Goal: Task Accomplishment & Management: Manage account settings

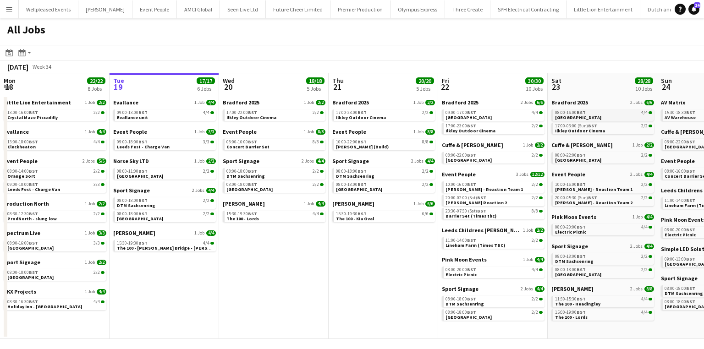
click at [574, 117] on span "Lister Park" at bounding box center [578, 118] width 46 height 6
click at [509, 247] on link "11:00-14:00 BST 2/2 Lineham Farm (Times TBC)" at bounding box center [493, 242] width 97 height 11
click at [497, 161] on link "08:00-22:00 BST 2/2 Halifax Square Chapel" at bounding box center [493, 157] width 97 height 11
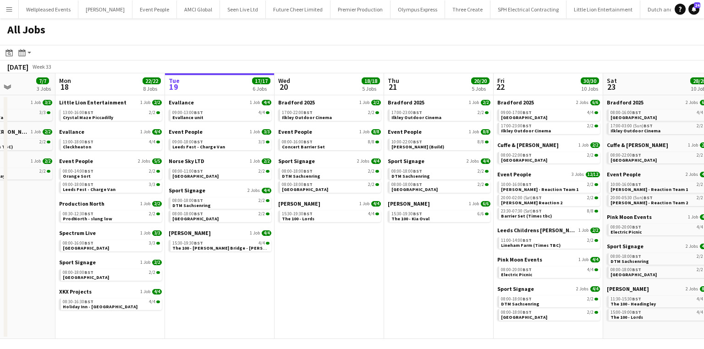
scroll to position [0, 232]
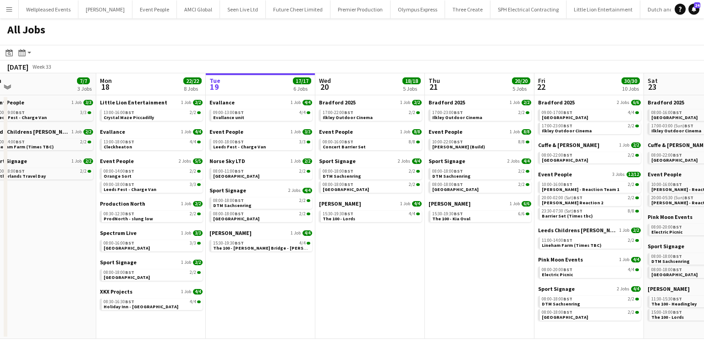
drag, startPoint x: 239, startPoint y: 274, endPoint x: 334, endPoint y: 260, distance: 96.3
click at [335, 260] on app-calendar-viewport "Fri 15 19/19 6 Jobs Sat 16 24/24 6 Jobs Sun 17 7/7 3 Jobs Mon 18 22/22 8 Jobs T…" at bounding box center [352, 206] width 704 height 266
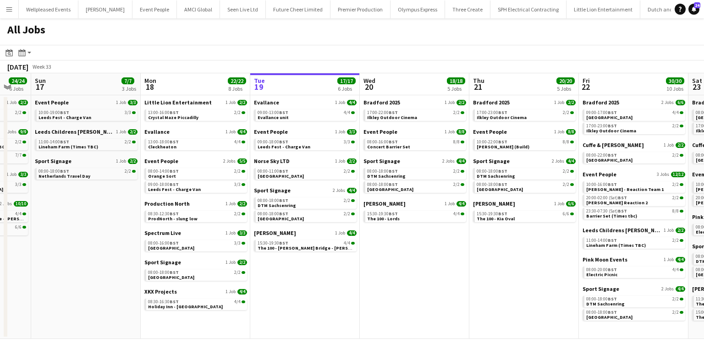
drag, startPoint x: 74, startPoint y: 270, endPoint x: 118, endPoint y: 252, distance: 47.9
click at [118, 252] on app-calendar-viewport "Fri 15 19/19 6 Jobs Sat 16 24/24 6 Jobs Sun 17 7/7 3 Jobs Mon 18 22/22 8 Jobs T…" at bounding box center [352, 206] width 704 height 266
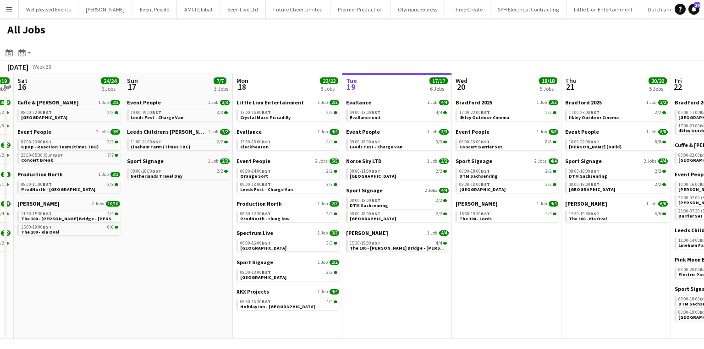
drag, startPoint x: 97, startPoint y: 211, endPoint x: 189, endPoint y: 201, distance: 92.6
click at [189, 201] on app-calendar-viewport "Thu 14 23/24 6 Jobs Fri 15 19/19 6 Jobs Sat 16 24/24 6 Jobs Sun 17 7/7 3 Jobs M…" at bounding box center [352, 206] width 704 height 266
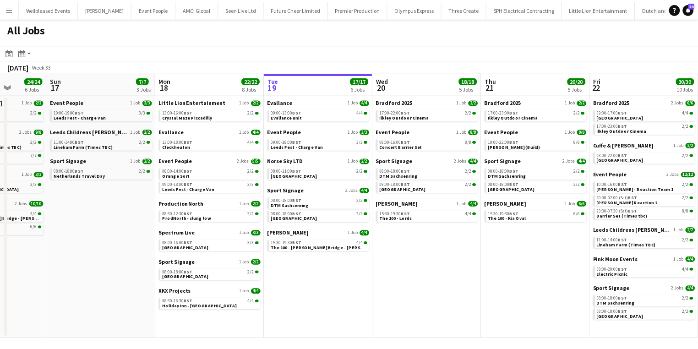
scroll to position [0, 293]
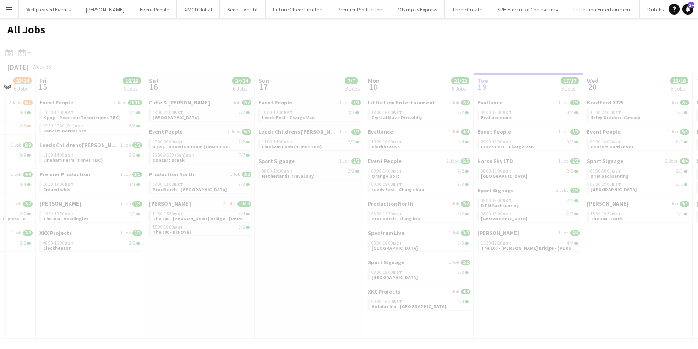
drag, startPoint x: 164, startPoint y: 205, endPoint x: 296, endPoint y: 181, distance: 134.1
click at [334, 176] on app-calendar-viewport "Tue 12 Wed 13 18/18 6 Jobs Thu 14 23/24 6 Jobs Fri 15 19/19 6 Jobs Sat 16 24/24…" at bounding box center [349, 206] width 698 height 266
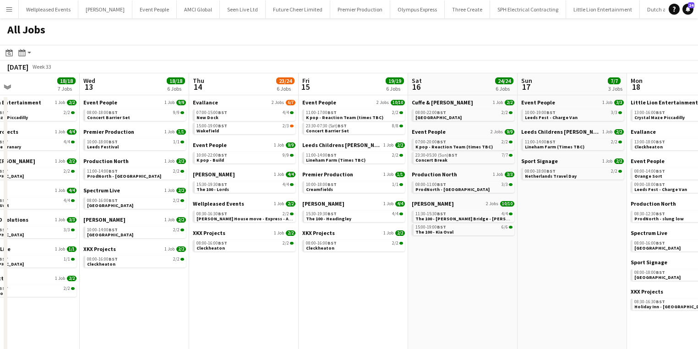
scroll to position [0, 258]
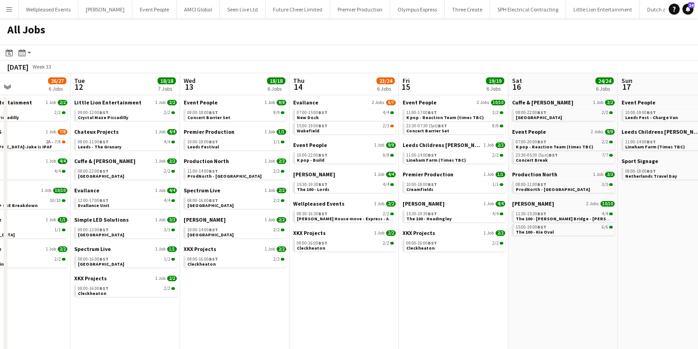
drag, startPoint x: 100, startPoint y: 290, endPoint x: 422, endPoint y: 275, distance: 322.4
click at [422, 275] on app-calendar-viewport "Sat 9 32/33 10 Jobs Sun 10 26/26 7 Jobs Mon 11 26/27 6 Jobs Tue 12 18/18 7 Jobs…" at bounding box center [349, 215] width 698 height 284
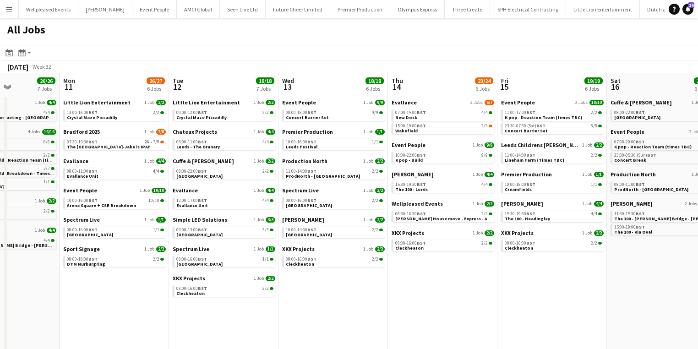
drag, startPoint x: 223, startPoint y: 288, endPoint x: 321, endPoint y: 279, distance: 99.0
click at [321, 279] on app-calendar-viewport "Fri 8 25/25 8 Jobs Sat 9 32/33 10 Jobs Sun 10 26/26 7 Jobs Mon 11 26/27 6 Jobs …" at bounding box center [349, 215] width 698 height 284
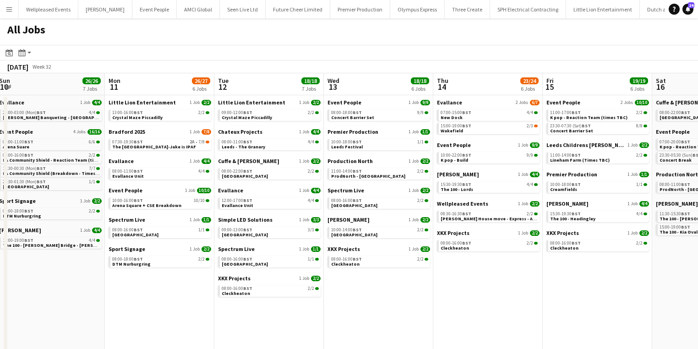
scroll to position [0, 276]
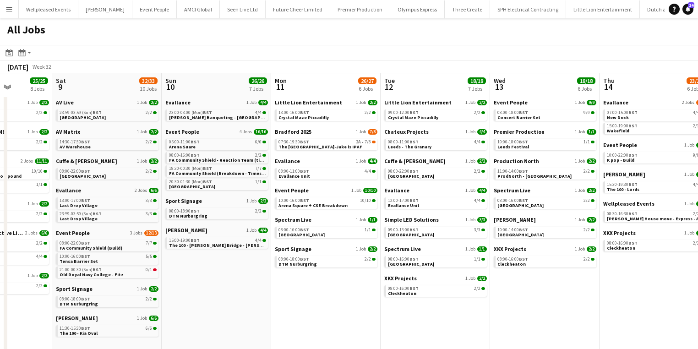
drag, startPoint x: 85, startPoint y: 282, endPoint x: 297, endPoint y: 279, distance: 211.7
click at [297, 279] on app-calendar-viewport "Wed 6 15/15 6 Jobs Thu 7 15/15 8 Jobs Fri 8 25/25 8 Jobs Sat 9 32/33 10 Jobs Su…" at bounding box center [349, 215] width 698 height 284
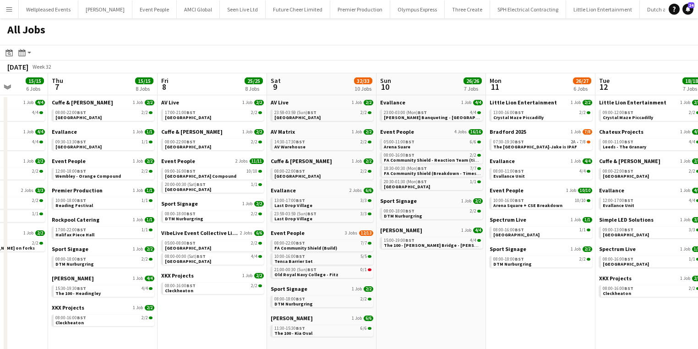
scroll to position [0, 265]
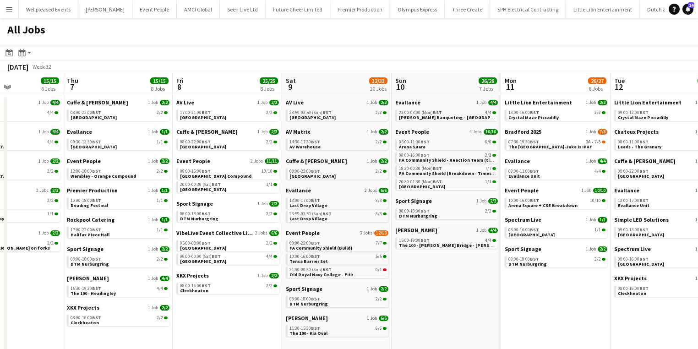
drag, startPoint x: 211, startPoint y: 285, endPoint x: 394, endPoint y: 301, distance: 183.4
click at [441, 289] on app-calendar-viewport "Mon 4 11/11 6 Jobs Tue 5 9/9 4 Jobs Wed 6 15/15 6 Jobs Thu 7 15/15 8 Jobs Fri 8…" at bounding box center [349, 215] width 698 height 284
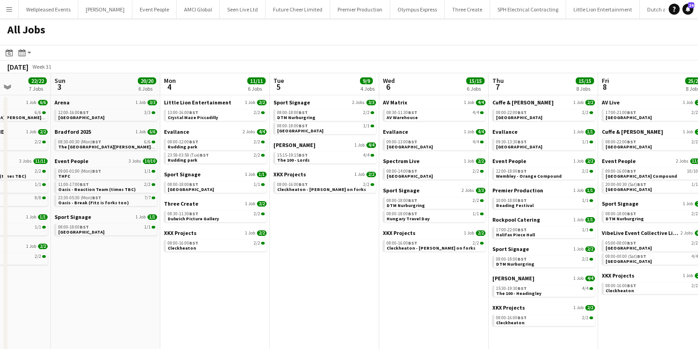
drag, startPoint x: 59, startPoint y: 310, endPoint x: 771, endPoint y: 308, distance: 711.4
click at [698, 308] on html "Menu Boards Boards Boards All jobs Status Workforce Workforce My Workforce Recr…" at bounding box center [349, 198] width 698 height 397
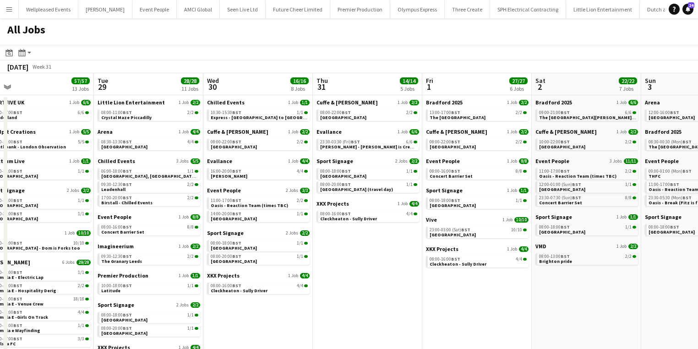
drag, startPoint x: 31, startPoint y: 287, endPoint x: 608, endPoint y: 279, distance: 577.3
click at [621, 279] on app-calendar-viewport "Sat 26 16/16 10 Jobs Sun 27 36/37 8 Jobs Mon 28 57/57 13 Jobs Tue 29 28/28 11 J…" at bounding box center [349, 259] width 698 height 372
click at [245, 121] on div "Chilled Events 1 Job 1/1 10:30-15:30 BST 1/1 Express - Bradford to York" at bounding box center [258, 113] width 103 height 29
click at [251, 106] on app-calendar-brief-board "Chilled Events 1 Job 1/1 10:30-15:30 BST 1/1 Express - Bradford to York" at bounding box center [258, 110] width 103 height 22
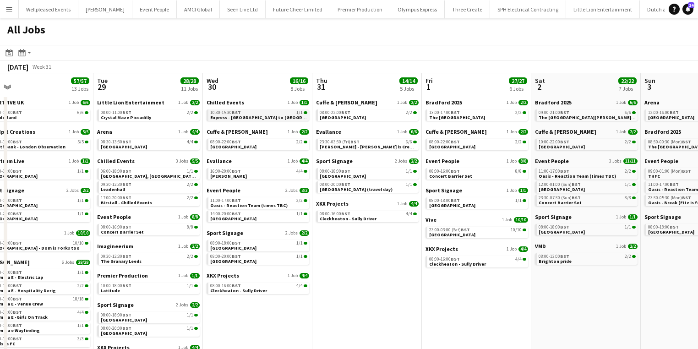
click at [250, 114] on div "10:30-15:30 BST 1/1" at bounding box center [258, 112] width 97 height 5
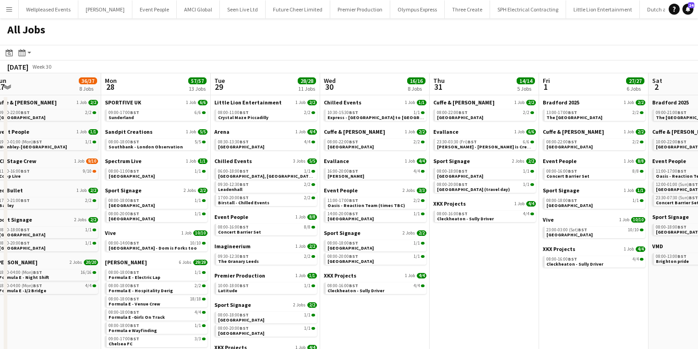
drag, startPoint x: 374, startPoint y: 269, endPoint x: 449, endPoint y: 261, distance: 75.6
click at [454, 258] on app-calendar-viewport "Fri 25 44/44 14 Jobs Sat 26 16/16 10 Jobs Sun 27 36/37 8 Jobs Mon 28 57/57 13 J…" at bounding box center [349, 259] width 698 height 372
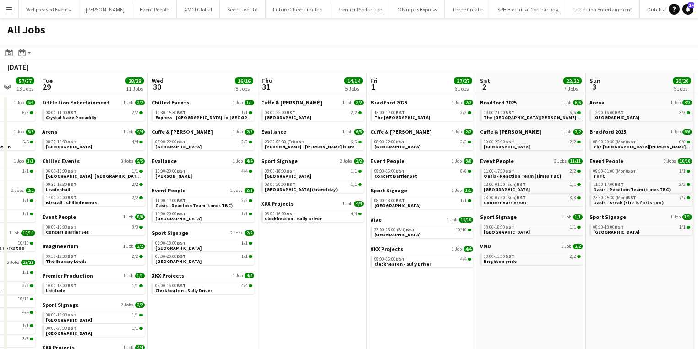
drag, startPoint x: 591, startPoint y: 257, endPoint x: 199, endPoint y: 269, distance: 391.4
click at [199, 269] on app-calendar-viewport "Fri 25 44/44 14 Jobs Sat 26 16/16 10 Jobs Sun 27 36/37 8 Jobs Mon 28 57/57 13 J…" at bounding box center [349, 259] width 698 height 372
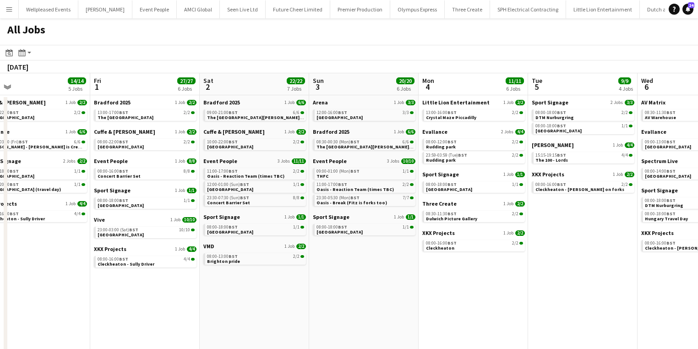
drag, startPoint x: 533, startPoint y: 270, endPoint x: 37, endPoint y: 302, distance: 496.7
click at [37, 302] on app-calendar-viewport "Tue 29 28/28 11 Jobs Wed 30 16/16 8 Jobs Thu 31 14/14 5 Jobs Fri 1 27/27 6 Jobs…" at bounding box center [349, 259] width 698 height 372
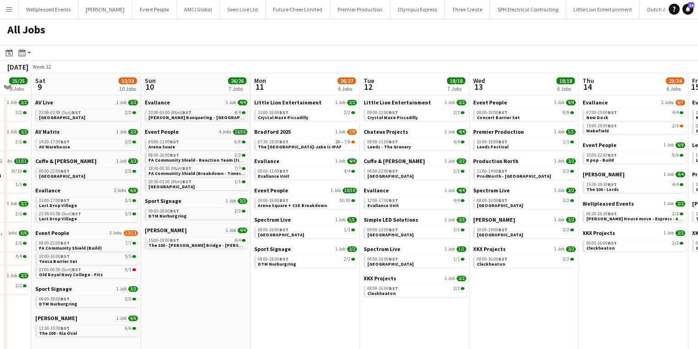
drag, startPoint x: 496, startPoint y: 255, endPoint x: 0, endPoint y: 268, distance: 496.3
click at [0, 268] on app-calendar-viewport "Tue 5 9/9 4 Jobs Wed 6 15/15 6 Jobs Thu 7 15/15 8 Jobs Fri 8 25/25 8 Jobs Sat 9…" at bounding box center [349, 259] width 698 height 372
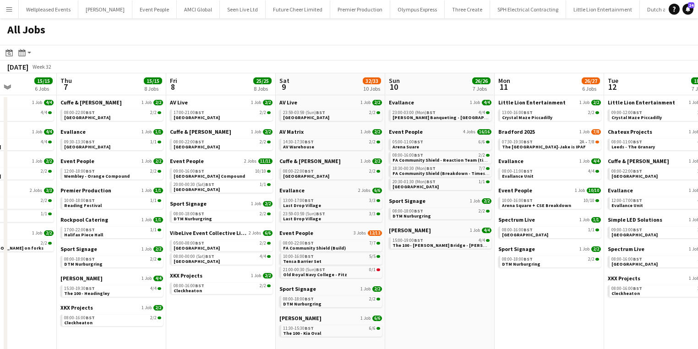
drag, startPoint x: 447, startPoint y: 228, endPoint x: 497, endPoint y: 262, distance: 60.4
click at [698, 224] on html "Menu Boards Boards Boards All jobs Status Workforce Workforce My Workforce Recr…" at bounding box center [349, 223] width 698 height 446
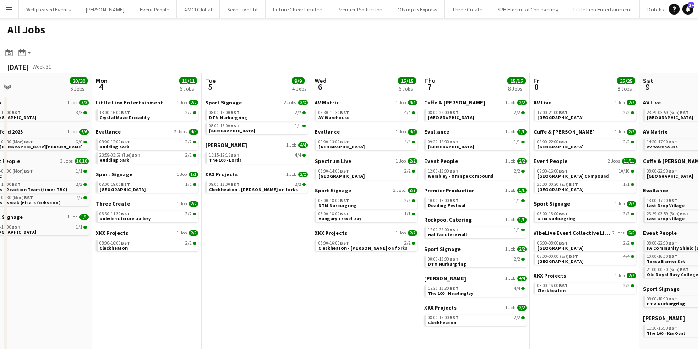
drag, startPoint x: 603, startPoint y: 220, endPoint x: 647, endPoint y: 216, distance: 44.2
click at [647, 216] on app-calendar-viewport "Fri 1 27/27 6 Jobs Sat 2 22/22 7 Jobs Sun 3 20/20 6 Jobs Mon 4 11/11 6 Jobs Tue…" at bounding box center [349, 259] width 698 height 372
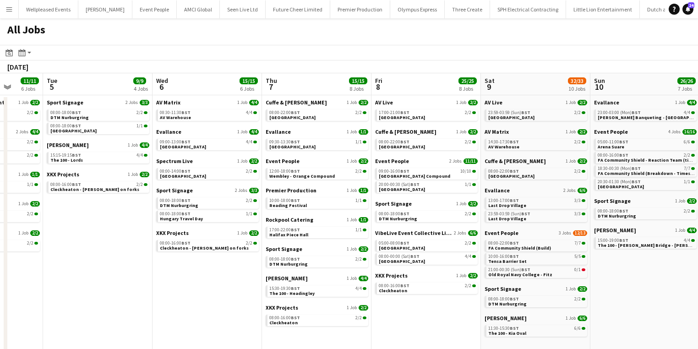
drag, startPoint x: 85, startPoint y: 272, endPoint x: 34, endPoint y: 273, distance: 51.3
click at [34, 273] on app-calendar-viewport "Fri 1 27/27 6 Jobs Sat 2 22/22 7 Jobs Sun 3 20/20 6 Jobs Mon 4 11/11 6 Jobs Tue…" at bounding box center [349, 259] width 698 height 372
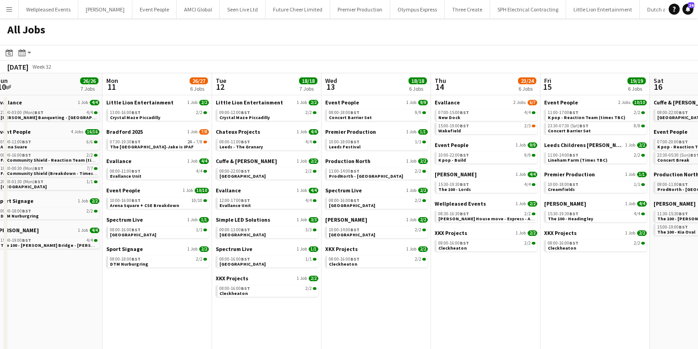
drag, startPoint x: 327, startPoint y: 247, endPoint x: 0, endPoint y: 260, distance: 326.9
click at [0, 260] on app-calendar-viewport "Thu 7 15/15 8 Jobs Fri 8 25/25 8 Jobs Sat 9 32/33 10 Jobs Sun 10 26/26 7 Jobs M…" at bounding box center [349, 259] width 698 height 372
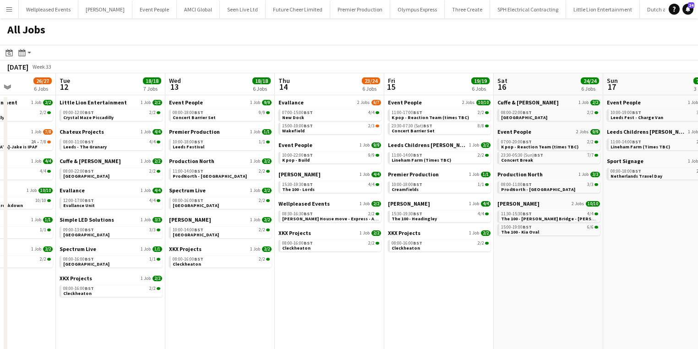
drag, startPoint x: 458, startPoint y: 228, endPoint x: 81, endPoint y: 283, distance: 381.0
click at [81, 283] on app-calendar-viewport "Sat 9 32/33 10 Jobs Sun 10 26/26 7 Jobs Mon 11 26/27 6 Jobs Tue 12 18/18 7 Jobs…" at bounding box center [349, 259] width 698 height 372
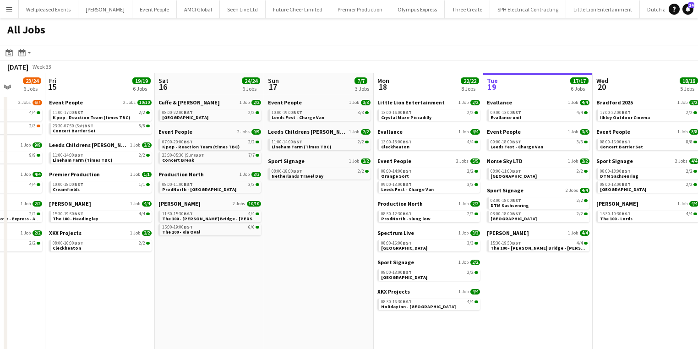
scroll to position [0, 399]
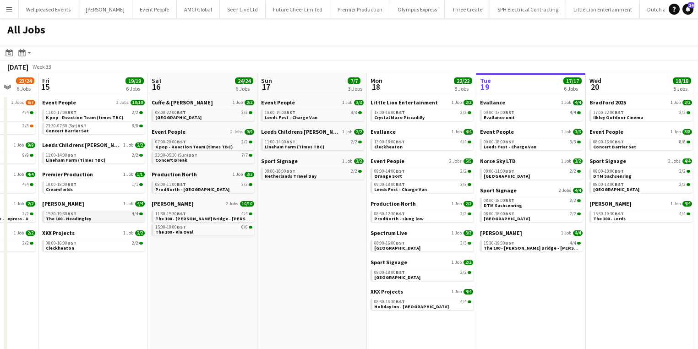
drag, startPoint x: 440, startPoint y: 262, endPoint x: 117, endPoint y: 213, distance: 326.2
click at [309, 271] on app-calendar-viewport "Mon 11 26/27 6 Jobs Tue 12 18/18 7 Jobs Wed 13 18/18 6 Jobs Thu 14 23/24 6 Jobs…" at bounding box center [349, 259] width 698 height 372
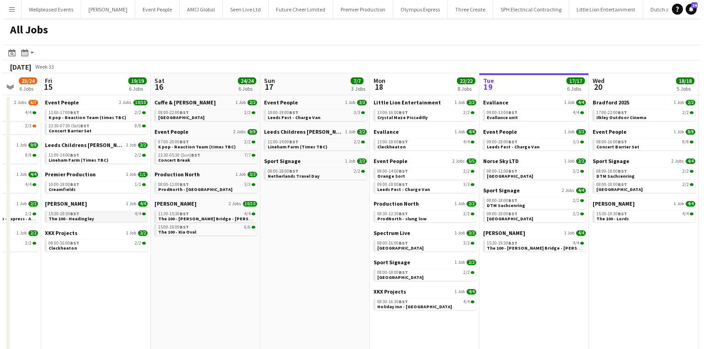
scroll to position [0, 410]
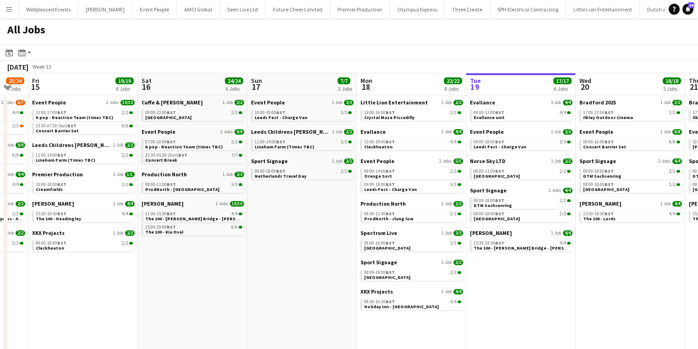
click at [12, 4] on button "Menu" at bounding box center [9, 9] width 18 height 18
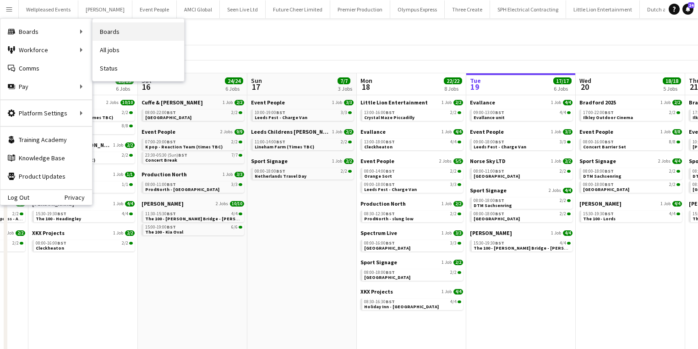
click at [119, 29] on link "Boards" at bounding box center [139, 31] width 92 height 18
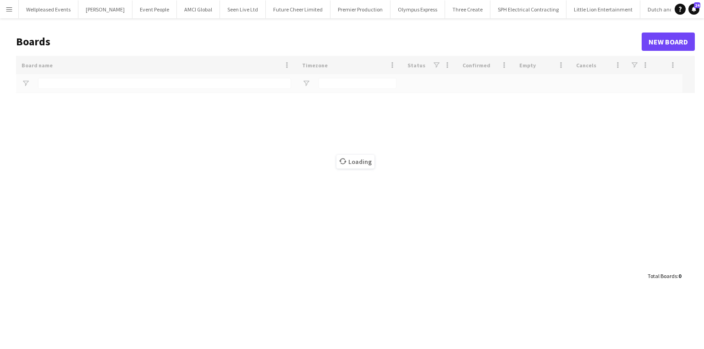
type input "****"
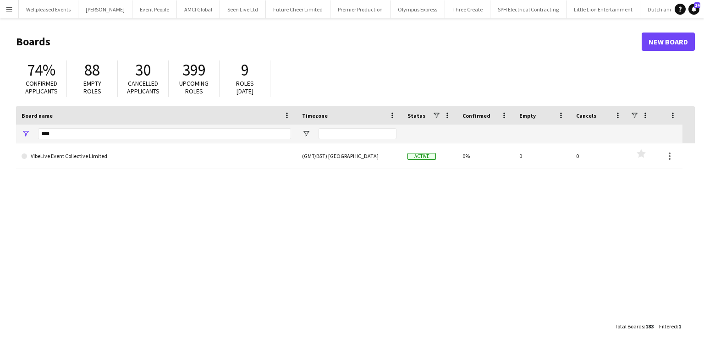
click at [104, 140] on div "****" at bounding box center [164, 134] width 253 height 18
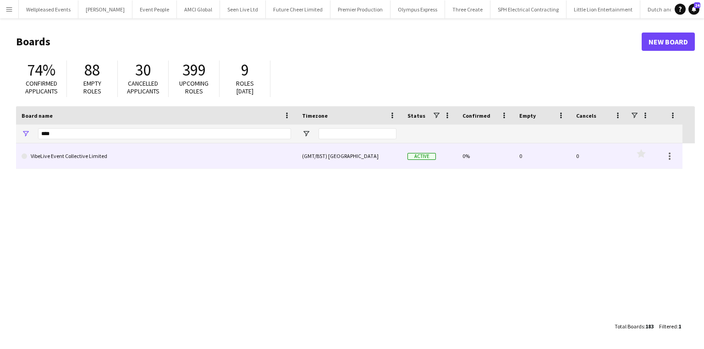
click at [84, 162] on link "VibeLive Event Collective Limited" at bounding box center [156, 156] width 269 height 26
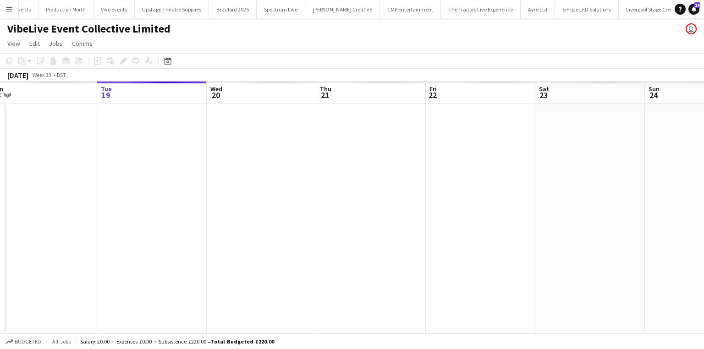
scroll to position [0, 256]
drag, startPoint x: 143, startPoint y: 234, endPoint x: 434, endPoint y: 236, distance: 291.4
click at [434, 236] on app-calendar-viewport "Sat 16 Sun 17 Mon 18 Tue 19 Wed 20 Thu 21 Fri 22 Sat 23 Sun 24 Mon 25 Tue 26 We…" at bounding box center [352, 208] width 704 height 252
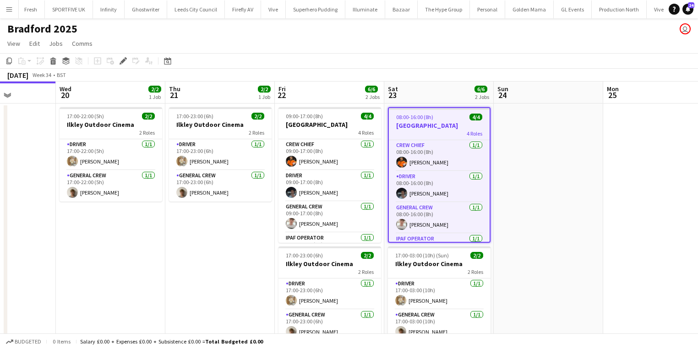
scroll to position [0, 258]
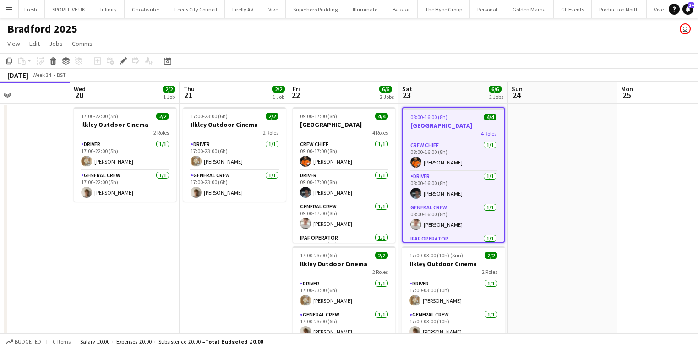
drag, startPoint x: 353, startPoint y: 303, endPoint x: 519, endPoint y: 296, distance: 166.0
click at [519, 296] on app-calendar-viewport "Sun 17 Mon 18 Tue 19 Wed 20 2/2 1 Job Thu 21 2/2 1 Job Fri 22 6/6 2 Jobs Sat 23…" at bounding box center [349, 225] width 698 height 287
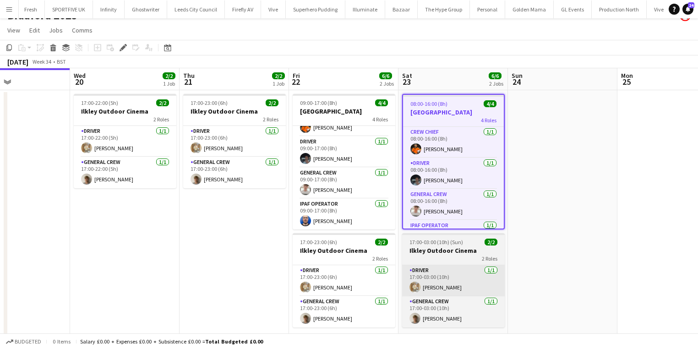
scroll to position [33, 0]
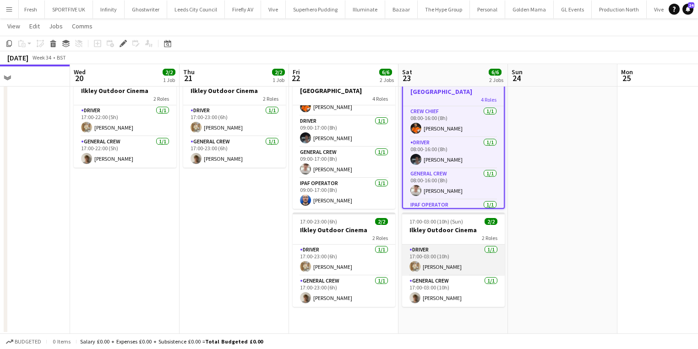
click at [449, 264] on app-card-role "Driver 1/1 17:00-03:00 (10h) Charlie Mason" at bounding box center [453, 260] width 103 height 31
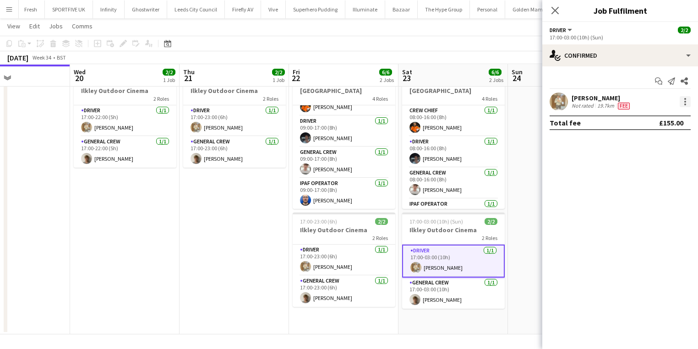
click at [689, 103] on div at bounding box center [685, 101] width 11 height 11
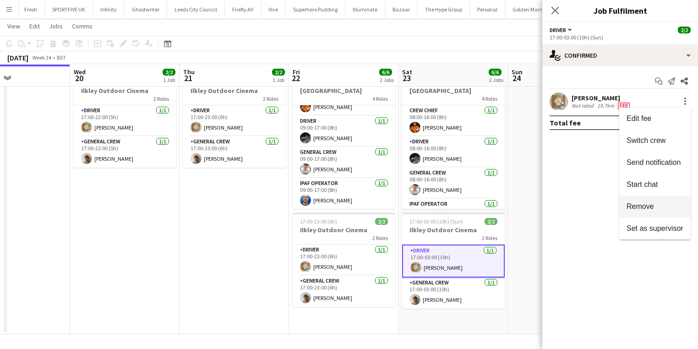
click at [653, 208] on span "Remove" at bounding box center [640, 206] width 27 height 8
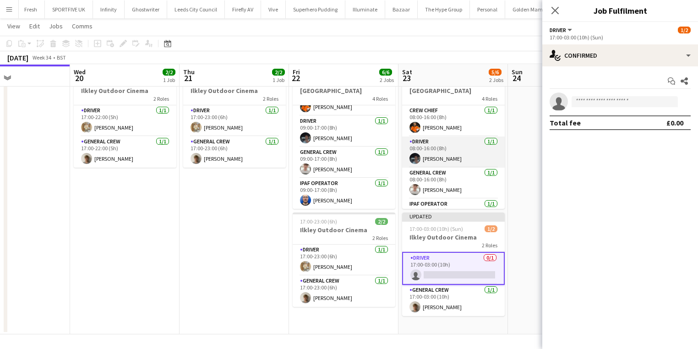
click at [443, 159] on app-card-role "Driver 1/1 08:00-16:00 (8h) Benn Dyer" at bounding box center [453, 152] width 103 height 31
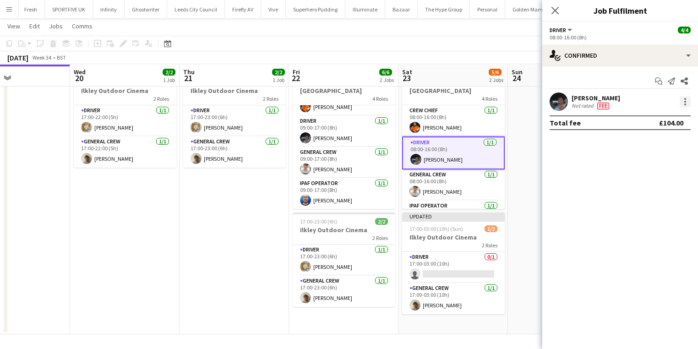
click at [687, 101] on div at bounding box center [685, 101] width 11 height 11
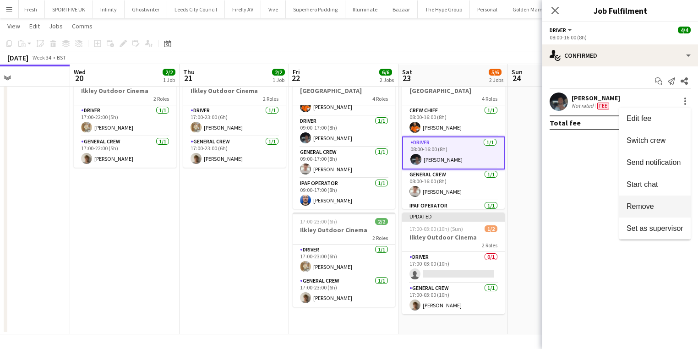
click at [652, 200] on button "Remove" at bounding box center [654, 207] width 71 height 22
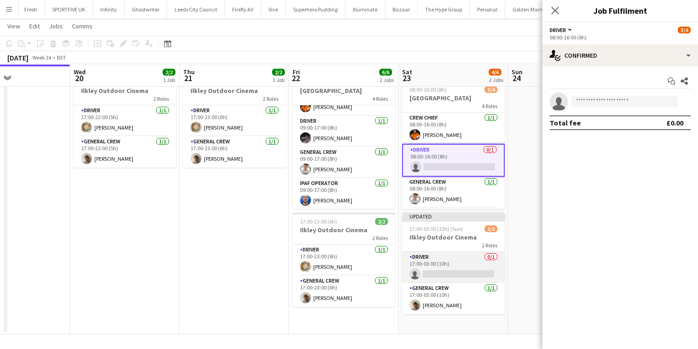
click at [453, 264] on app-card-role "Driver 0/1 17:00-03:00 (10h) single-neutral-actions" at bounding box center [453, 267] width 103 height 31
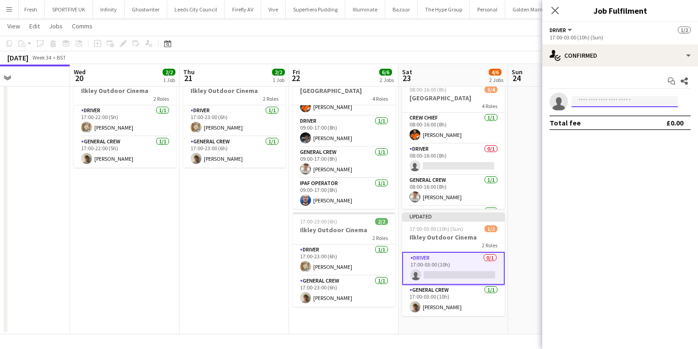
click at [583, 104] on input at bounding box center [625, 101] width 106 height 11
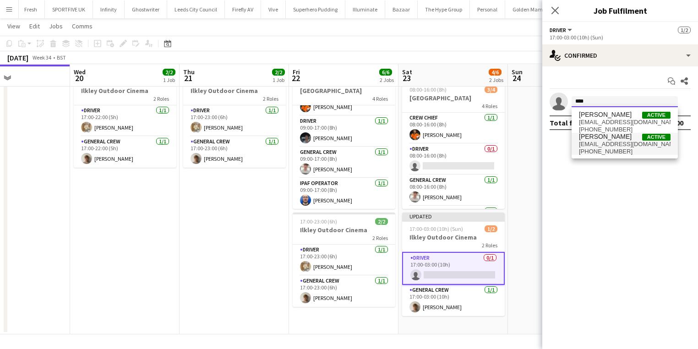
type input "****"
click at [583, 144] on span "benndyerpersonal@gmail.com" at bounding box center [625, 144] width 92 height 7
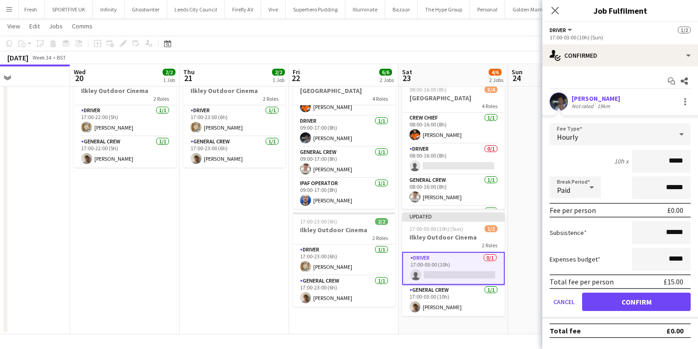
drag, startPoint x: 660, startPoint y: 167, endPoint x: 787, endPoint y: 167, distance: 126.9
click at [698, 167] on html "Menu Boards Boards Boards All jobs Status Workforce Workforce My Workforce Recr…" at bounding box center [349, 158] width 698 height 383
type input "***"
click at [654, 305] on button "Confirm" at bounding box center [636, 302] width 109 height 18
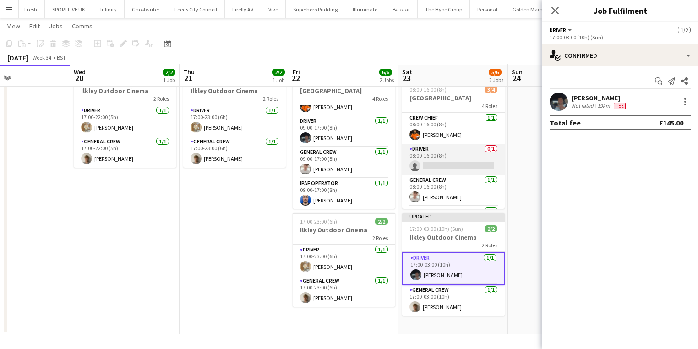
click at [419, 160] on app-card-role "Driver 0/1 08:00-16:00 (8h) single-neutral-actions" at bounding box center [453, 159] width 103 height 31
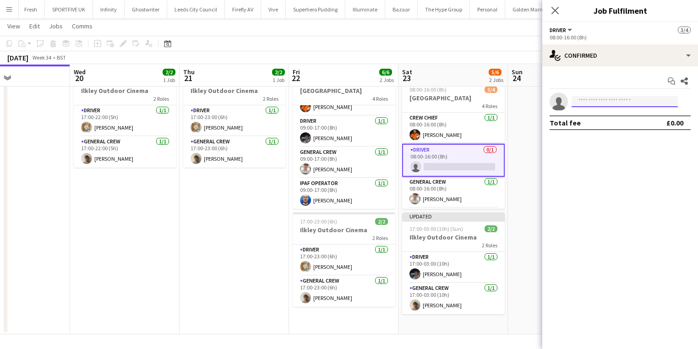
click at [652, 100] on input at bounding box center [625, 101] width 106 height 11
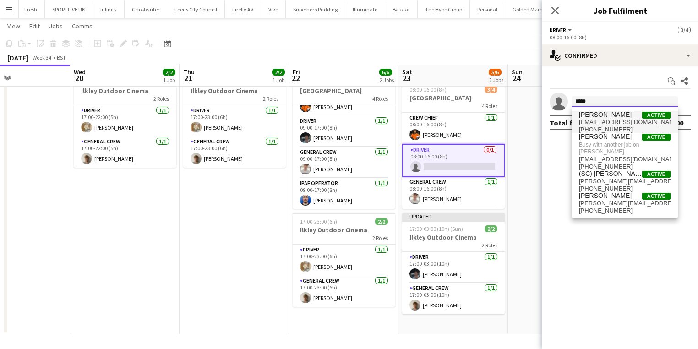
type input "*****"
click at [651, 119] on span "joshuaartis15@icloud.com" at bounding box center [625, 122] width 92 height 7
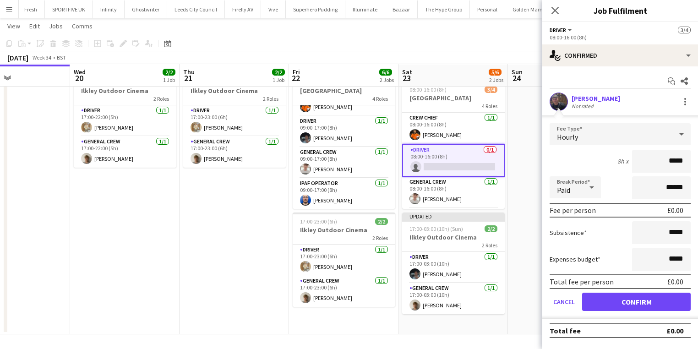
drag, startPoint x: 655, startPoint y: 160, endPoint x: 852, endPoint y: 159, distance: 196.5
click at [698, 159] on html "Menu Boards Boards Boards All jobs Status Workforce Workforce My Workforce Recr…" at bounding box center [349, 158] width 698 height 383
type input "***"
click at [622, 298] on button "Confirm" at bounding box center [636, 302] width 109 height 18
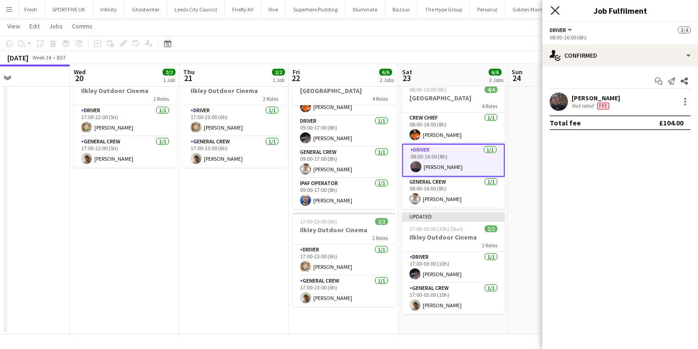
click at [554, 11] on icon at bounding box center [555, 10] width 9 height 9
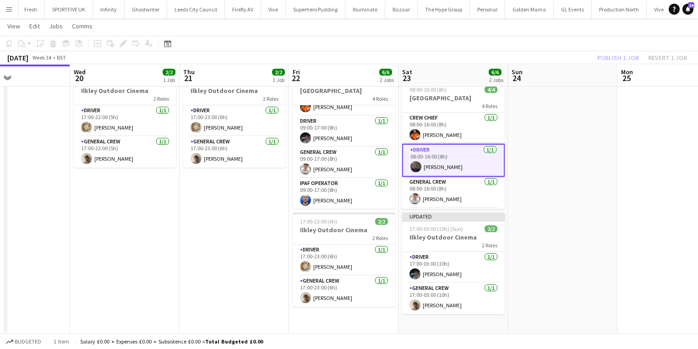
click at [623, 61] on div "Publish 1 job Revert 1 job" at bounding box center [642, 58] width 112 height 12
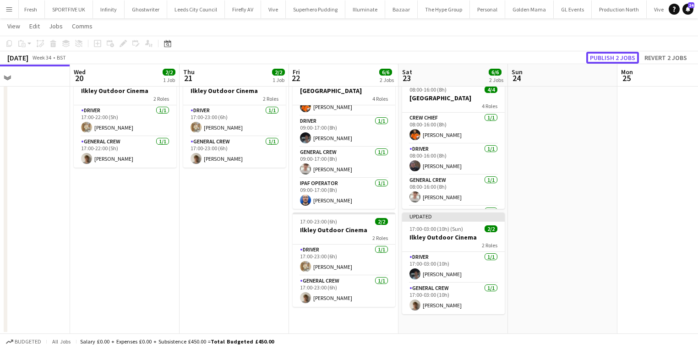
click at [623, 61] on button "Publish 2 jobs" at bounding box center [612, 58] width 53 height 12
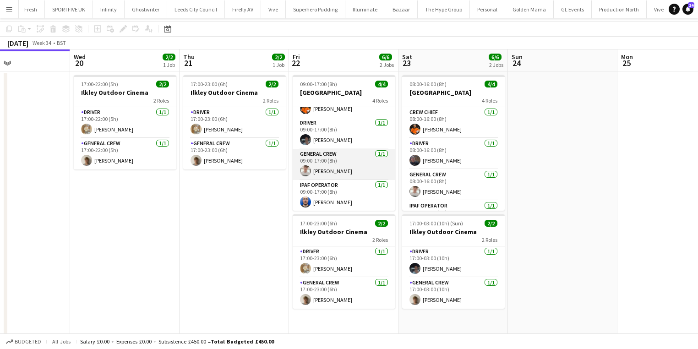
scroll to position [0, 0]
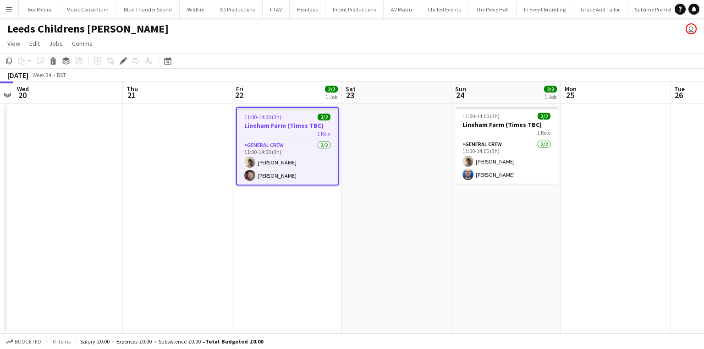
scroll to position [0, 1303]
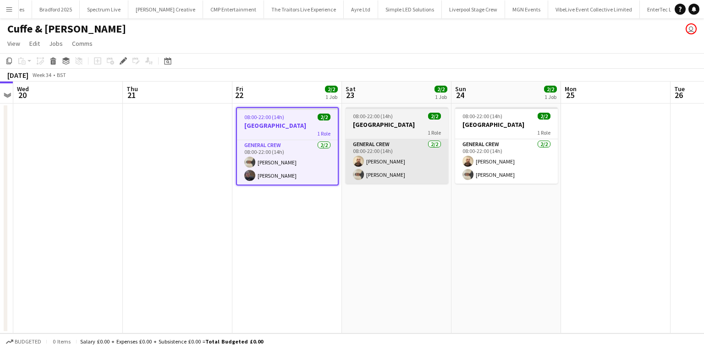
scroll to position [0, 3713]
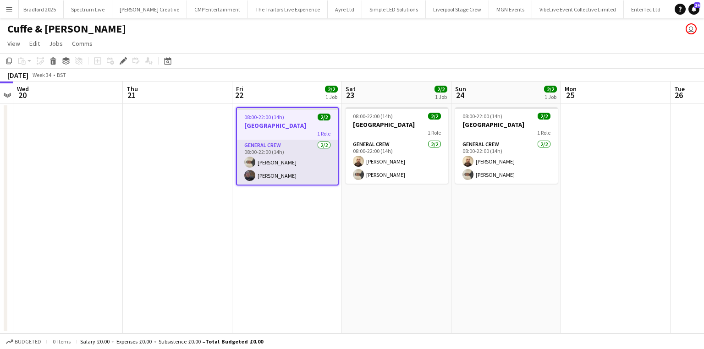
click at [280, 172] on app-card-role "General Crew [DATE] 08:00-22:00 (14h) [PERSON_NAME] [PERSON_NAME]" at bounding box center [287, 162] width 101 height 44
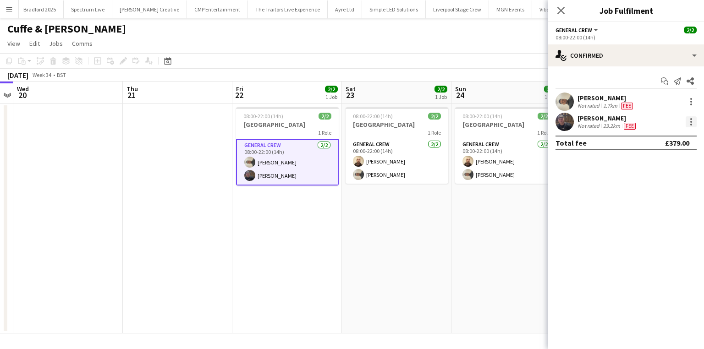
click at [692, 124] on div at bounding box center [690, 121] width 11 height 11
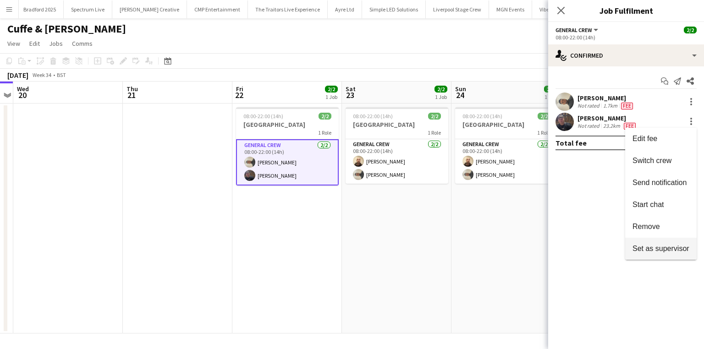
click at [668, 238] on button "Set as supervisor" at bounding box center [660, 249] width 71 height 22
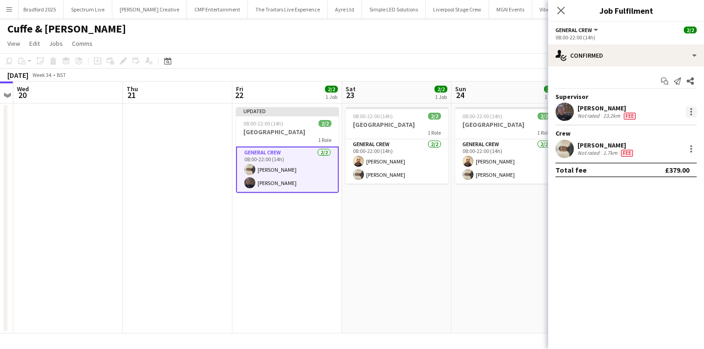
click at [689, 113] on div at bounding box center [690, 111] width 11 height 11
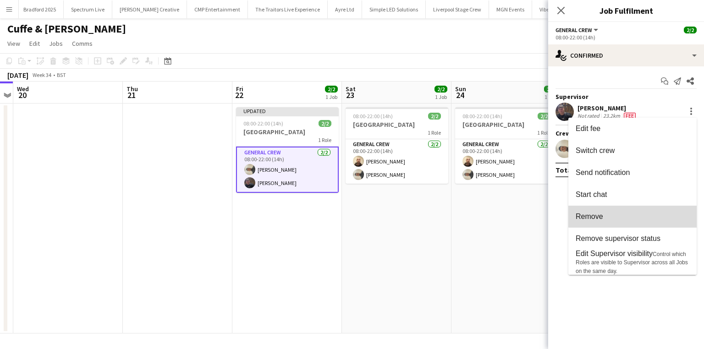
click at [646, 215] on span "Remove" at bounding box center [632, 217] width 114 height 8
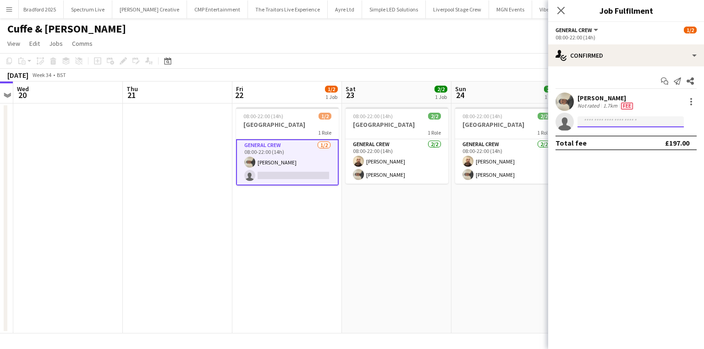
click at [593, 120] on input at bounding box center [630, 121] width 106 height 11
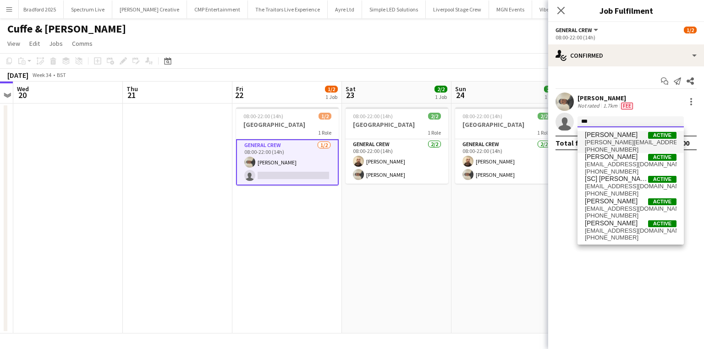
type input "***"
click at [593, 137] on span "Dave Atha" at bounding box center [611, 135] width 53 height 8
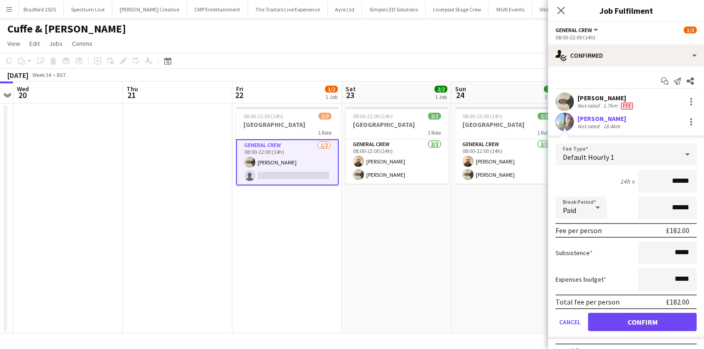
drag, startPoint x: 658, startPoint y: 177, endPoint x: 706, endPoint y: 183, distance: 48.5
click at [703, 183] on html "Menu Boards Boards Boards All jobs Status Workforce Workforce My Workforce Recr…" at bounding box center [352, 174] width 704 height 349
type input "***"
click at [629, 311] on form "Fee Type Default Hourly 1 14h x *** Break Period Paid ****** Fee per person £19…" at bounding box center [626, 241] width 156 height 196
click at [626, 319] on button "Confirm" at bounding box center [642, 322] width 109 height 18
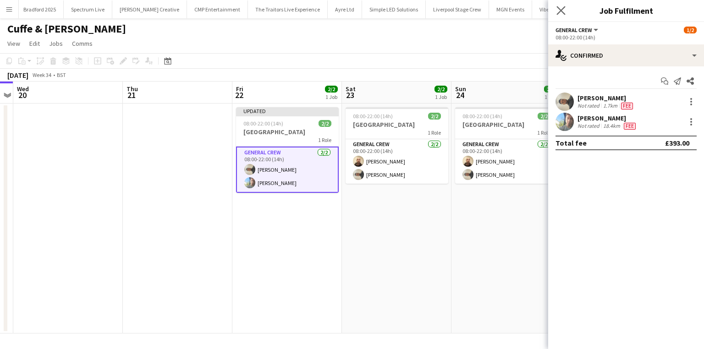
click at [555, 11] on app-icon "Close pop-in" at bounding box center [560, 10] width 13 height 13
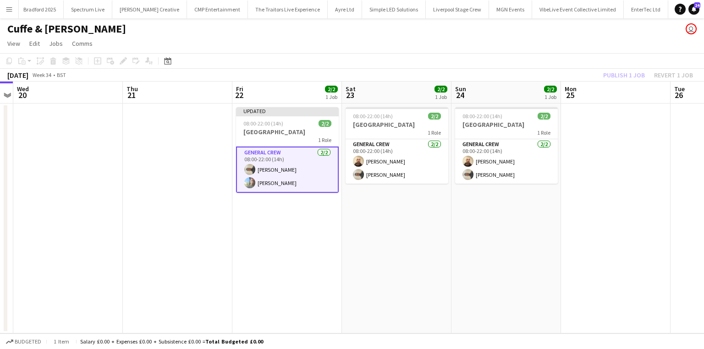
click at [616, 77] on div "Publish 1 job Revert 1 job" at bounding box center [648, 75] width 112 height 12
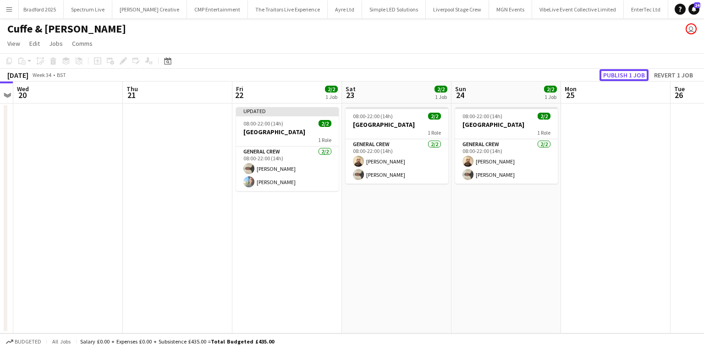
click at [616, 77] on button "Publish 1 job" at bounding box center [623, 75] width 49 height 12
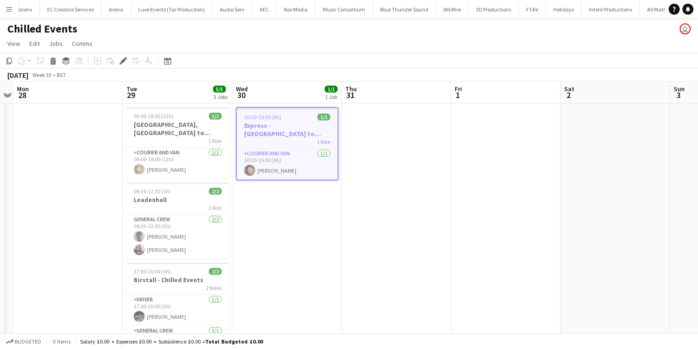
scroll to position [0, 994]
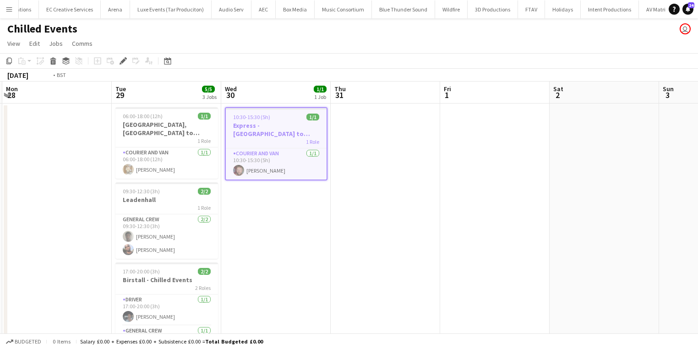
drag, startPoint x: 515, startPoint y: 206, endPoint x: 379, endPoint y: 196, distance: 136.0
click at [386, 195] on app-calendar-viewport "Fri 25 1/1 1 Job Sat 26 2/2 2 Jobs Sun 27 Mon 28 Tue 29 5/5 3 Jobs Wed 30 1/1 1…" at bounding box center [349, 234] width 698 height 304
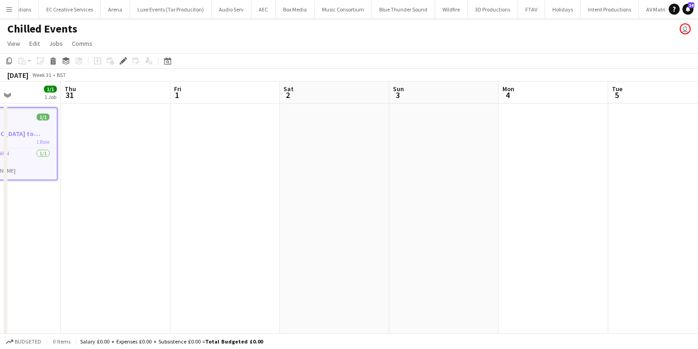
drag, startPoint x: 517, startPoint y: 142, endPoint x: 404, endPoint y: 160, distance: 114.6
click at [354, 167] on app-calendar-viewport "Mon 28 Tue 29 5/5 3 Jobs Wed 30 1/1 1 Job Thu 31 Fri 1 Sat 2 Sun 3 Mon 4 Tue 5 …" at bounding box center [349, 234] width 698 height 304
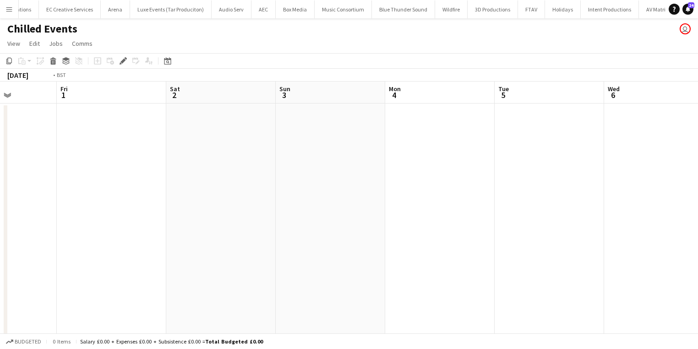
drag, startPoint x: 497, startPoint y: 159, endPoint x: 67, endPoint y: 180, distance: 430.2
click at [67, 180] on app-calendar-viewport "Mon 28 Tue 29 5/5 3 Jobs Wed 30 1/1 1 Job Thu 31 Fri 1 Sat 2 Sun 3 Mon 4 Tue 5 …" at bounding box center [349, 234] width 698 height 304
drag, startPoint x: 314, startPoint y: 205, endPoint x: 135, endPoint y: 217, distance: 179.5
click at [136, 217] on app-calendar-viewport "Sat 2 Sun 3 Mon 4 Tue 5 Wed 6 Thu 7 Fri 8 Sat 9 Sun 10 Mon 11 Tue 12 Wed 13" at bounding box center [349, 234] width 698 height 304
drag, startPoint x: 291, startPoint y: 240, endPoint x: 235, endPoint y: 220, distance: 59.3
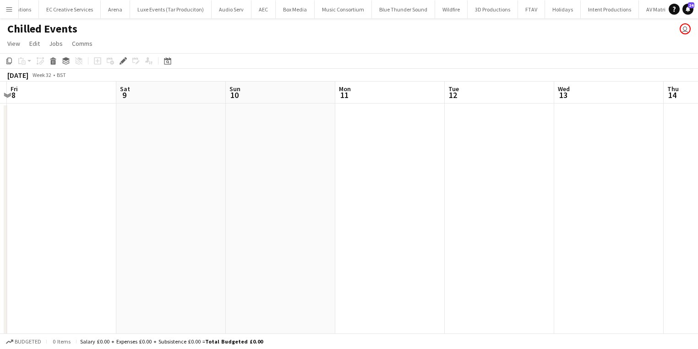
click at [178, 228] on app-calendar-viewport "Mon 4 Tue 5 Wed 6 Thu 7 Fri 8 Sat 9 Sun 10 Mon 11 Tue 12 Wed 13 Thu 14 Fri 15" at bounding box center [349, 234] width 698 height 304
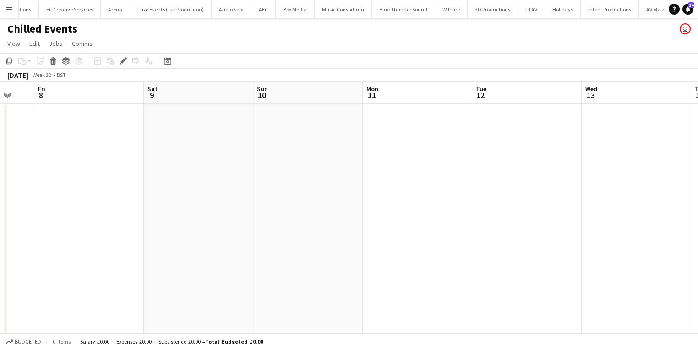
drag, startPoint x: 383, startPoint y: 227, endPoint x: 82, endPoint y: 190, distance: 302.7
click at [82, 191] on app-calendar-viewport "Tue 5 Wed 6 Thu 7 Fri 8 Sat 9 Sun 10 Mon 11 Tue 12 Wed 13 Thu 14 Fri 15 Sat 16" at bounding box center [349, 234] width 698 height 304
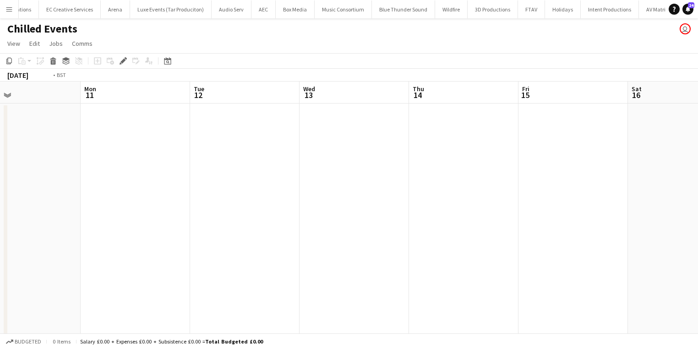
drag, startPoint x: 347, startPoint y: 220, endPoint x: 235, endPoint y: 222, distance: 111.8
click at [227, 224] on app-calendar-viewport "Fri 8 Sat 9 Sun 10 Mon 11 Tue 12 Wed 13 Thu 14 Fri 15 Sat 16 Sun 17 Mon 18 Tue …" at bounding box center [349, 234] width 698 height 304
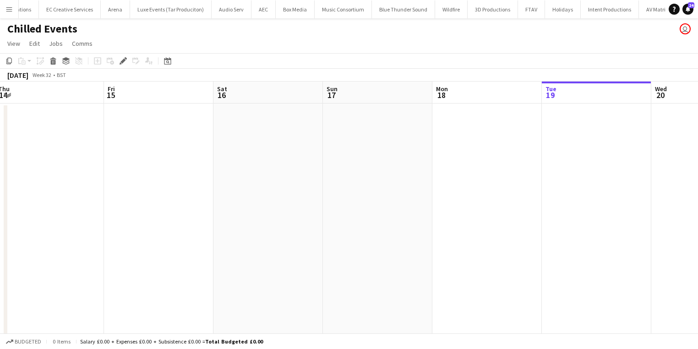
drag, startPoint x: 336, startPoint y: 227, endPoint x: 137, endPoint y: 233, distance: 199.8
click at [142, 233] on app-calendar-viewport "Sun 10 Mon 11 Tue 12 Wed 13 Thu 14 Fri 15 Sat 16 Sun 17 Mon 18 Tue 19 Wed 20 Th…" at bounding box center [349, 234] width 698 height 304
drag, startPoint x: 354, startPoint y: 264, endPoint x: 361, endPoint y: 260, distance: 8.8
click at [350, 264] on app-calendar-viewport "Tue 12 Wed 13 Thu 14 Fri 15 Sat 16 Sun 17 Mon 18 Tue 19 Wed 20 Thu 21 Fri 22 Sa…" at bounding box center [349, 234] width 698 height 304
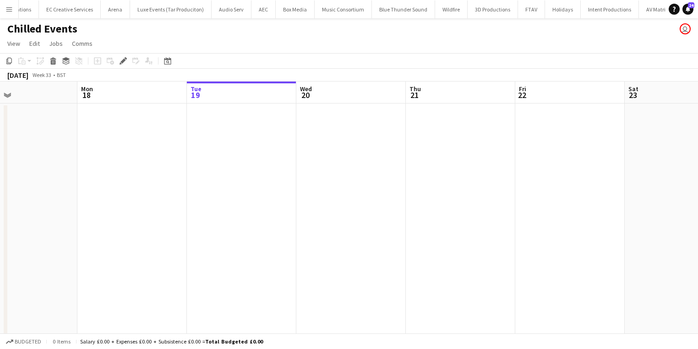
drag, startPoint x: 265, startPoint y: 180, endPoint x: 230, endPoint y: 180, distance: 35.3
click at [232, 179] on app-calendar-viewport "Thu 14 Fri 15 Sat 16 Sun 17 Mon 18 Tue 19 Wed 20 Thu 21 Fri 22 Sat 23 Sun 24 Mo…" at bounding box center [349, 234] width 698 height 304
drag, startPoint x: 454, startPoint y: 140, endPoint x: 17, endPoint y: 145, distance: 437.1
click at [17, 145] on app-calendar-viewport "Tue 19 Wed 20 Thu 21 Fri 22 Sat 23 Sun 24 Mon 25 Tue 26 Wed 27 Thu 28 Fri 29 Sa…" at bounding box center [349, 234] width 698 height 304
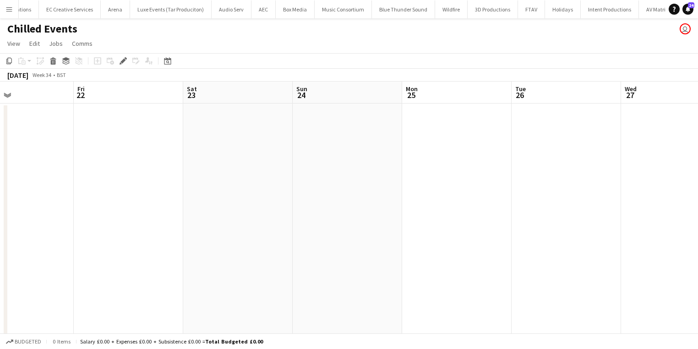
click at [317, 146] on app-date-cell at bounding box center [347, 245] width 109 height 282
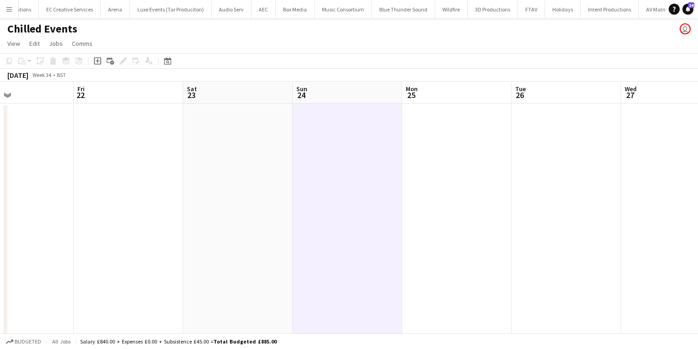
click at [271, 147] on app-date-cell at bounding box center [237, 245] width 109 height 282
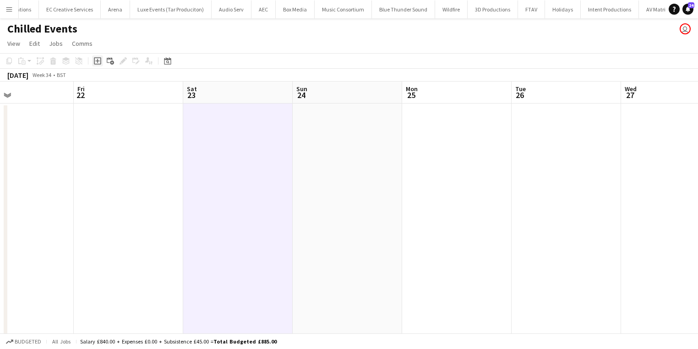
click at [97, 62] on icon "Add job" at bounding box center [97, 60] width 7 height 7
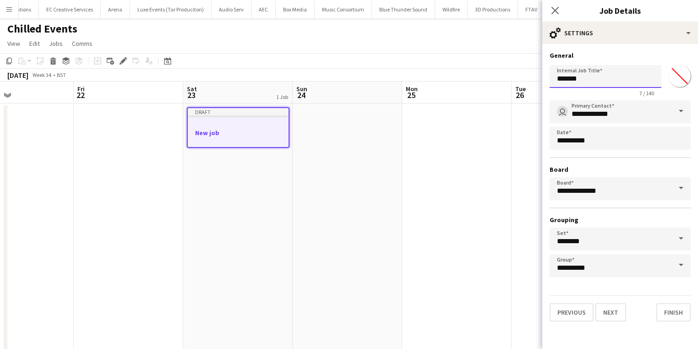
click at [585, 82] on input "*******" at bounding box center [606, 76] width 112 height 23
drag, startPoint x: 587, startPoint y: 79, endPoint x: 539, endPoint y: 82, distance: 48.6
click at [539, 82] on body "Menu Boards Boards Boards All jobs Status Workforce Workforce My Workforce Recr…" at bounding box center [349, 200] width 698 height 401
type input "**********"
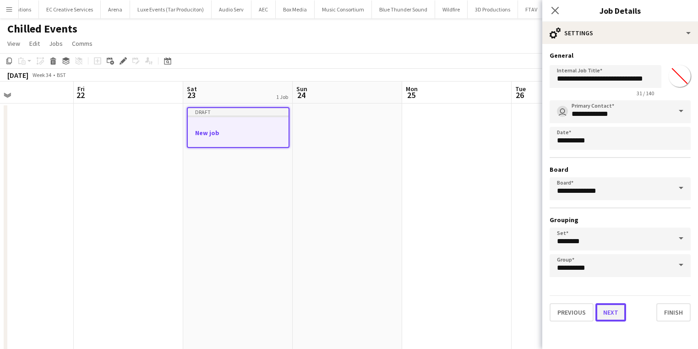
click at [599, 311] on button "Next" at bounding box center [611, 312] width 31 height 18
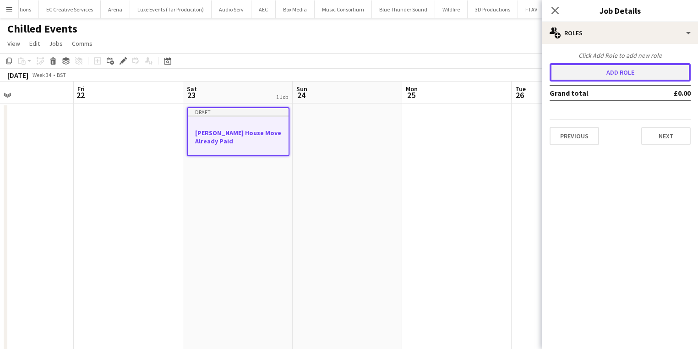
click at [607, 69] on button "Add role" at bounding box center [620, 72] width 141 height 18
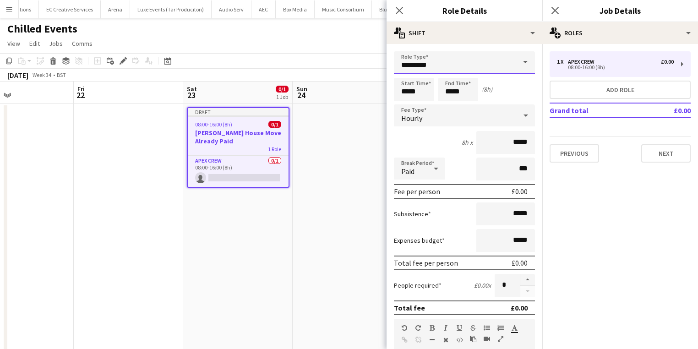
click at [504, 69] on input "*********" at bounding box center [464, 62] width 141 height 23
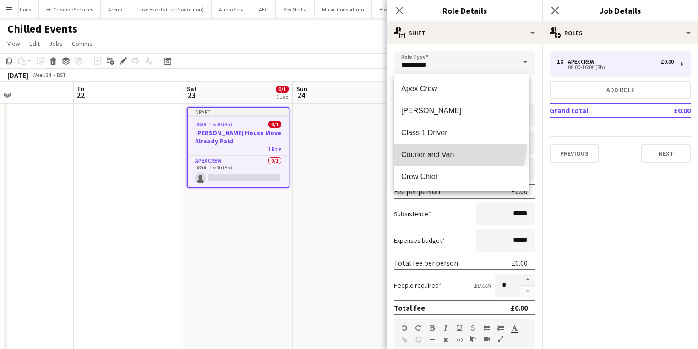
click at [445, 145] on mat-option "Courier and Van" at bounding box center [462, 155] width 136 height 22
type input "**********"
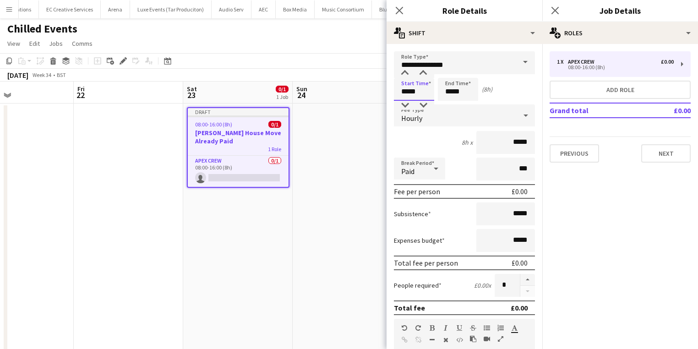
click at [428, 97] on input "*****" at bounding box center [414, 89] width 40 height 23
click at [431, 74] on div at bounding box center [423, 73] width 18 height 9
type input "*****"
click at [431, 74] on div at bounding box center [423, 73] width 18 height 9
click at [453, 88] on input "*****" at bounding box center [458, 89] width 40 height 23
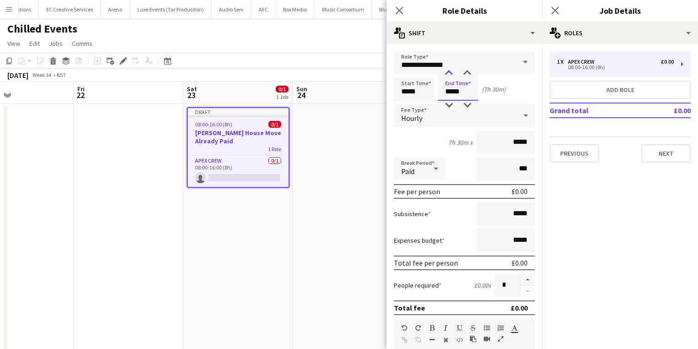
click at [450, 71] on div at bounding box center [449, 73] width 18 height 9
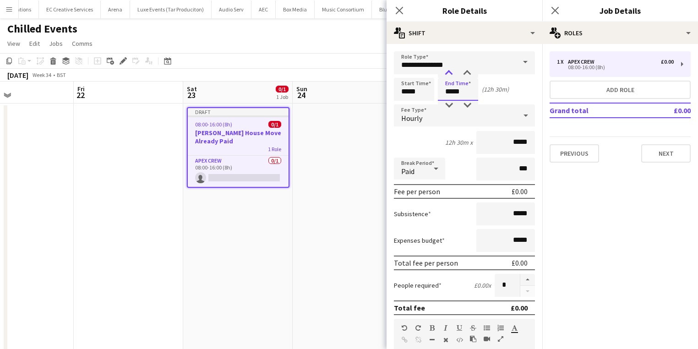
click at [450, 71] on div at bounding box center [449, 73] width 18 height 9
click at [449, 104] on div at bounding box center [449, 105] width 18 height 9
click at [465, 103] on div at bounding box center [467, 105] width 18 height 9
type input "*****"
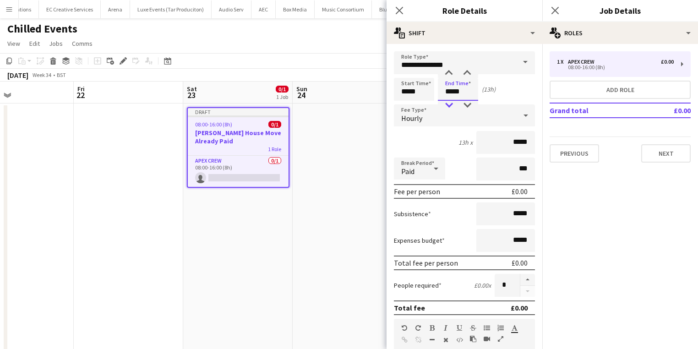
click at [451, 107] on div at bounding box center [449, 105] width 18 height 9
drag, startPoint x: 493, startPoint y: 217, endPoint x: 513, endPoint y: 219, distance: 19.3
click at [513, 219] on input "*****" at bounding box center [505, 213] width 59 height 23
click at [432, 108] on div "Hourly" at bounding box center [455, 115] width 123 height 22
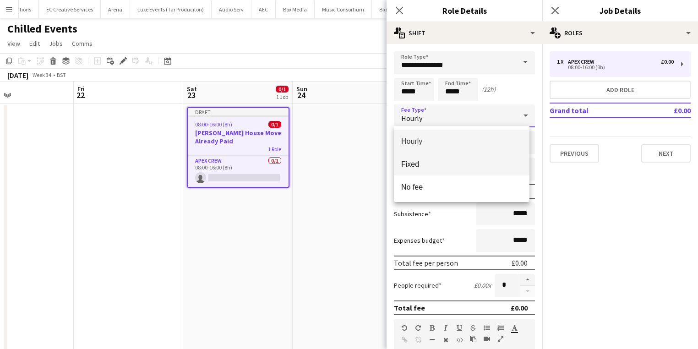
click at [437, 158] on mat-option "Fixed" at bounding box center [462, 164] width 136 height 23
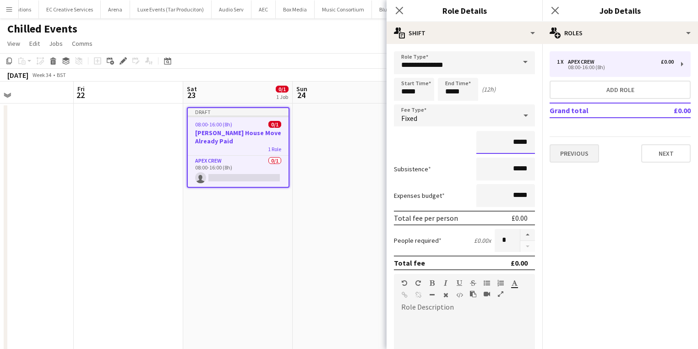
drag, startPoint x: 493, startPoint y: 143, endPoint x: 569, endPoint y: 149, distance: 76.8
click at [569, 149] on body "Menu Boards Boards Boards All jobs Status Workforce Workforce My Workforce Recr…" at bounding box center [349, 200] width 698 height 401
drag, startPoint x: 493, startPoint y: 140, endPoint x: 536, endPoint y: 138, distance: 42.6
click at [536, 138] on form "**********" at bounding box center [465, 289] width 156 height 477
type input "****"
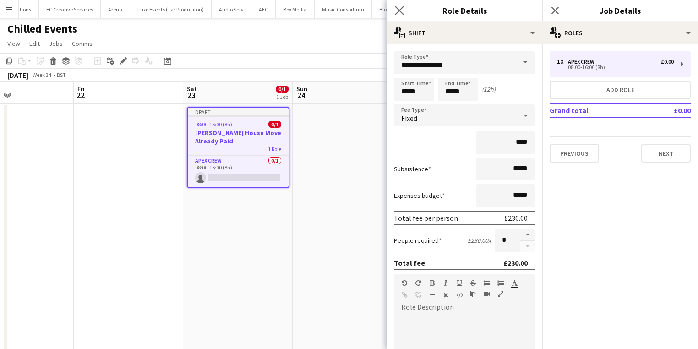
click at [401, 15] on app-icon "Close pop-in" at bounding box center [399, 10] width 13 height 13
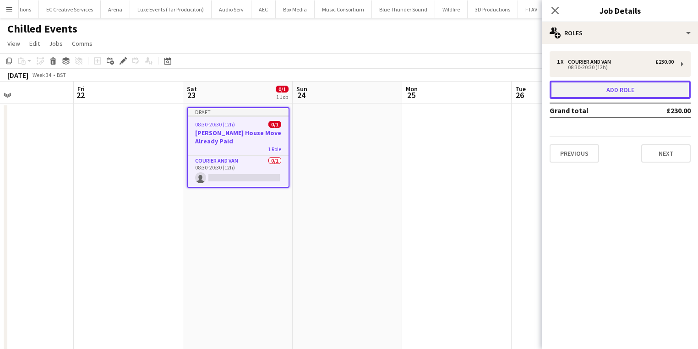
click at [637, 93] on button "Add role" at bounding box center [620, 90] width 141 height 18
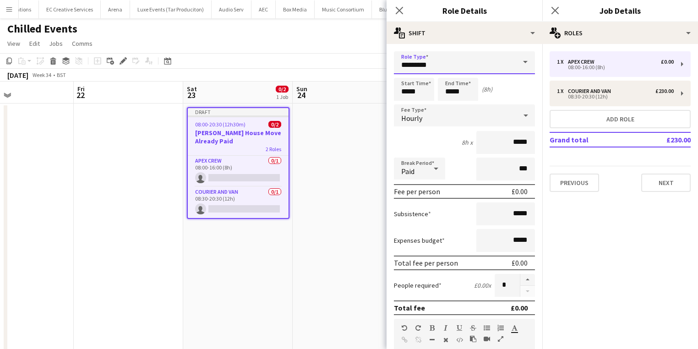
click at [425, 66] on input "*********" at bounding box center [464, 62] width 141 height 23
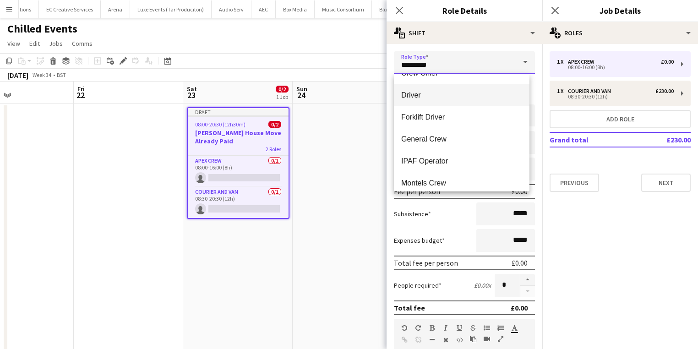
scroll to position [110, 0]
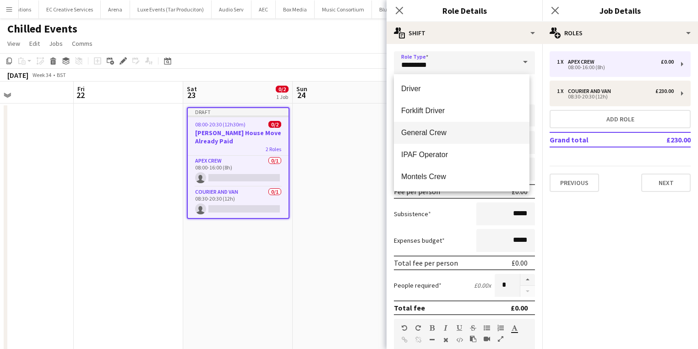
click at [429, 139] on mat-option "General Crew" at bounding box center [462, 133] width 136 height 22
type input "**********"
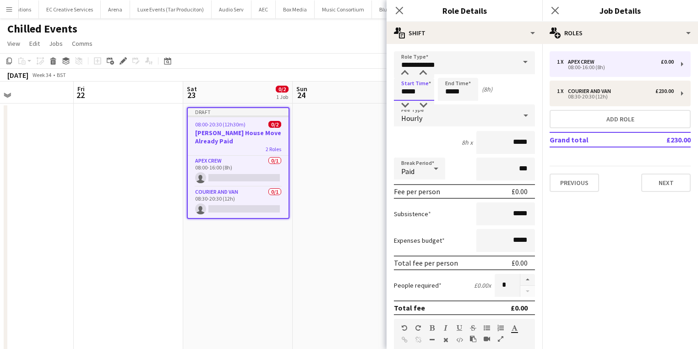
click at [423, 94] on input "*****" at bounding box center [414, 89] width 40 height 23
type input "*****"
click at [404, 105] on div at bounding box center [405, 105] width 18 height 9
click at [446, 91] on input "*****" at bounding box center [458, 89] width 40 height 23
type input "*****"
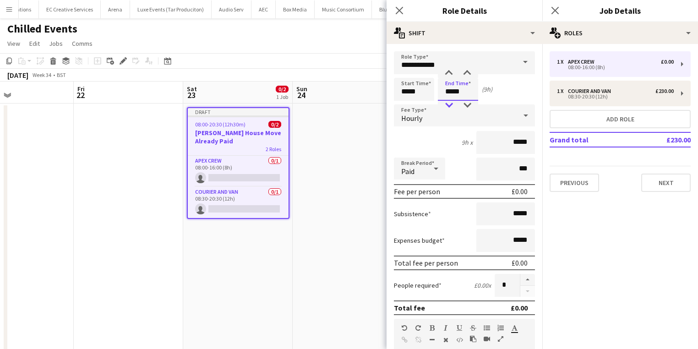
click at [448, 104] on div at bounding box center [449, 105] width 18 height 9
click at [520, 94] on div "Start Time ***** End Time ***** (8h)" at bounding box center [464, 89] width 141 height 23
click at [489, 123] on div "Hourly" at bounding box center [455, 115] width 123 height 22
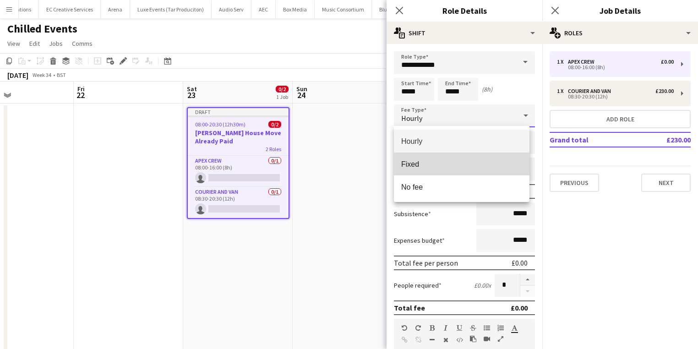
click at [466, 160] on span "Fixed" at bounding box center [461, 164] width 121 height 9
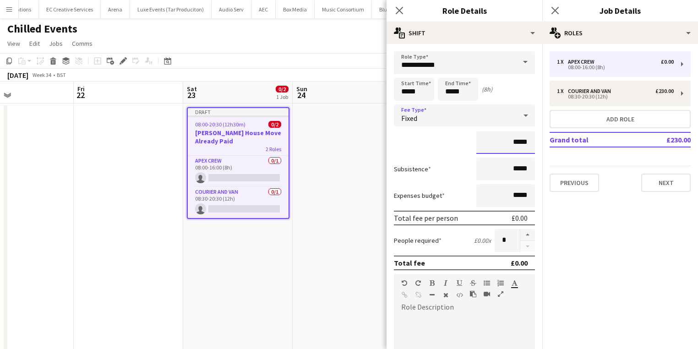
click at [495, 145] on input "*****" at bounding box center [505, 142] width 59 height 23
drag, startPoint x: 495, startPoint y: 145, endPoint x: 564, endPoint y: 140, distance: 69.3
click at [564, 140] on body "Menu Boards Boards Boards All jobs Status Workforce Workforce My Workforce Recr…" at bounding box center [349, 200] width 698 height 401
drag, startPoint x: 488, startPoint y: 145, endPoint x: 532, endPoint y: 137, distance: 44.2
click at [532, 137] on form "**********" at bounding box center [465, 289] width 156 height 477
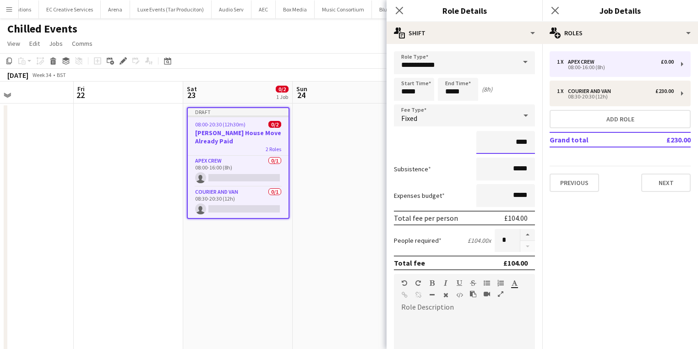
type input "****"
click at [457, 153] on form "**********" at bounding box center [465, 289] width 156 height 477
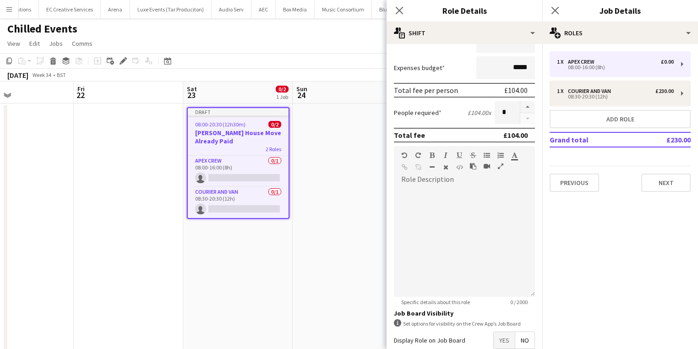
scroll to position [147, 0]
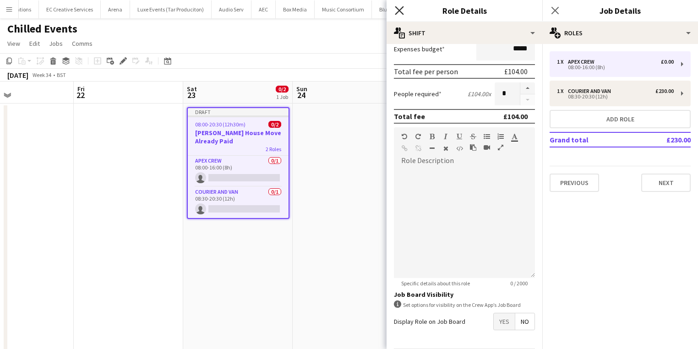
click at [402, 14] on icon at bounding box center [399, 10] width 9 height 9
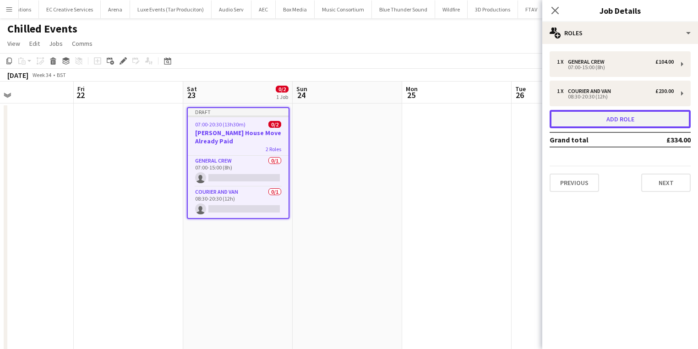
click at [598, 120] on button "Add role" at bounding box center [620, 119] width 141 height 18
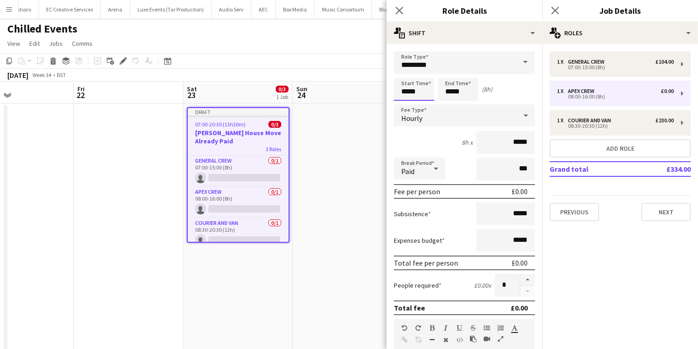
click at [419, 81] on input "*****" at bounding box center [414, 89] width 40 height 23
type input "*****"
click at [406, 104] on div at bounding box center [405, 105] width 18 height 9
click at [449, 89] on input "*****" at bounding box center [458, 89] width 40 height 23
click at [451, 101] on div at bounding box center [449, 105] width 18 height 9
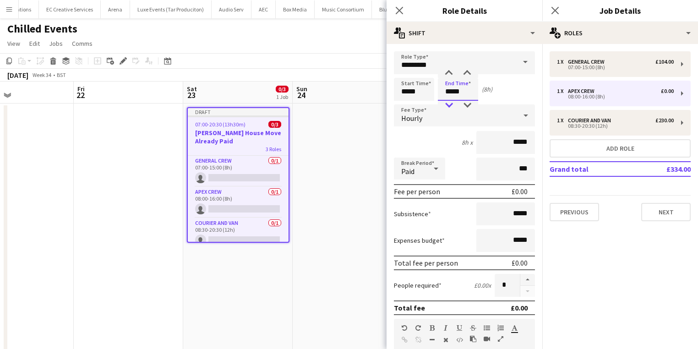
click at [451, 101] on div at bounding box center [449, 105] width 18 height 9
type input "*****"
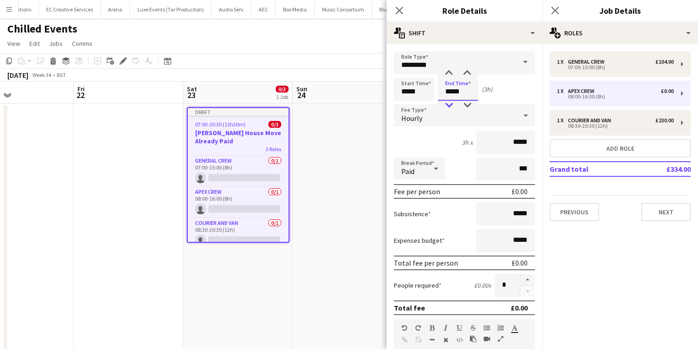
click at [451, 101] on div at bounding box center [449, 105] width 18 height 9
click at [479, 66] on input "*********" at bounding box center [464, 62] width 141 height 23
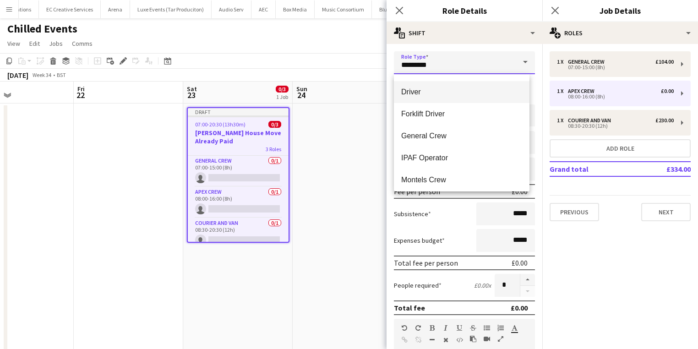
scroll to position [110, 0]
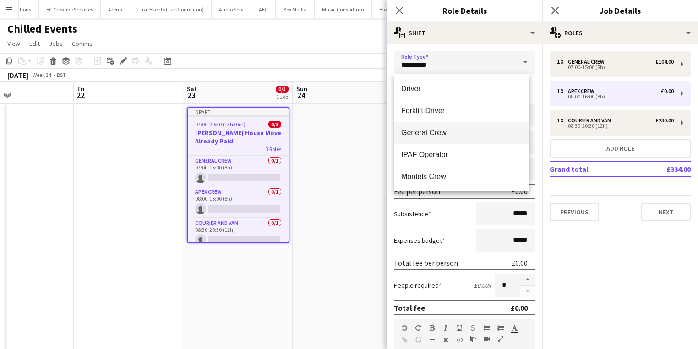
click at [444, 137] on span "General Crew" at bounding box center [461, 132] width 121 height 9
type input "**********"
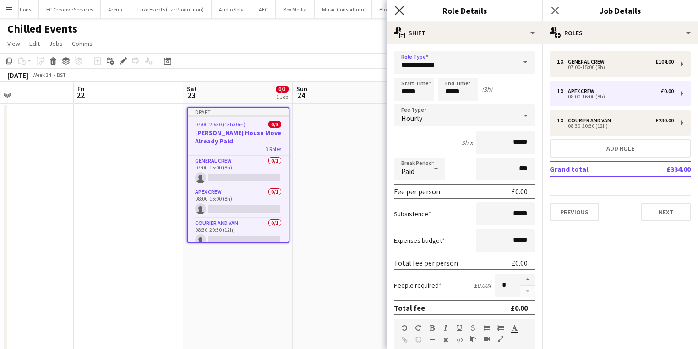
click at [395, 11] on icon "Close pop-in" at bounding box center [399, 10] width 9 height 9
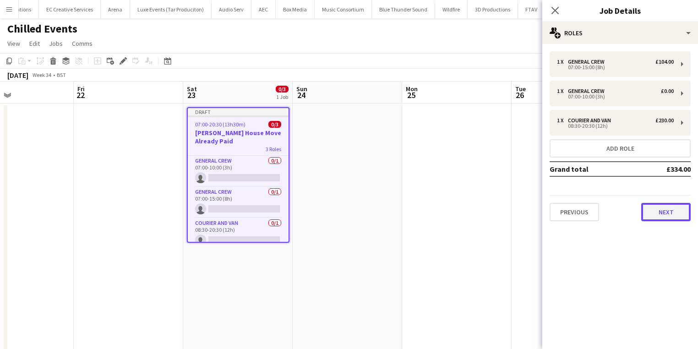
click at [673, 209] on button "Next" at bounding box center [665, 212] width 49 height 18
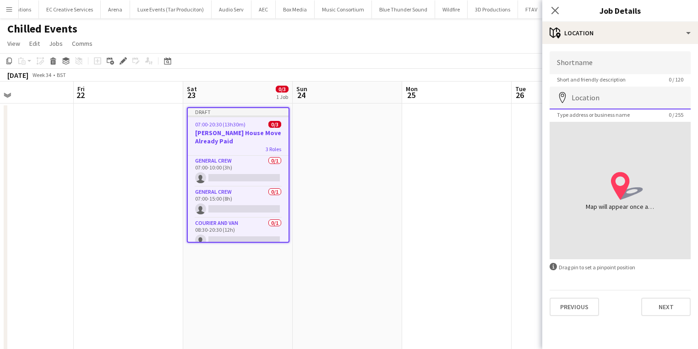
click at [589, 102] on input "Location" at bounding box center [620, 98] width 141 height 23
type input "**********"
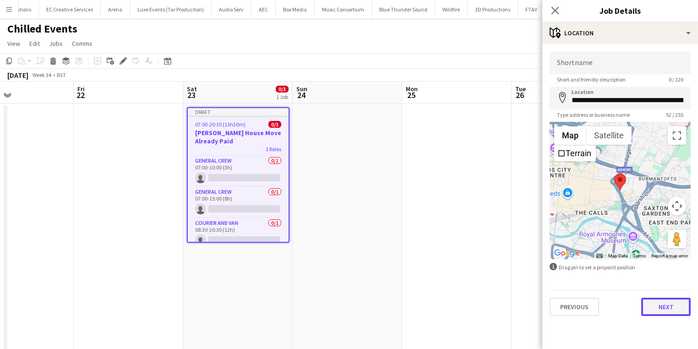
click at [656, 299] on button "Next" at bounding box center [665, 307] width 49 height 18
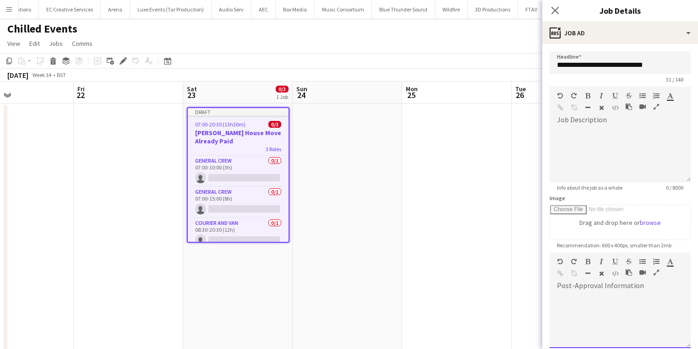
click at [656, 299] on div at bounding box center [620, 320] width 141 height 55
drag, startPoint x: 553, startPoint y: 7, endPoint x: 546, endPoint y: 9, distance: 7.0
click at [553, 7] on icon at bounding box center [555, 10] width 7 height 7
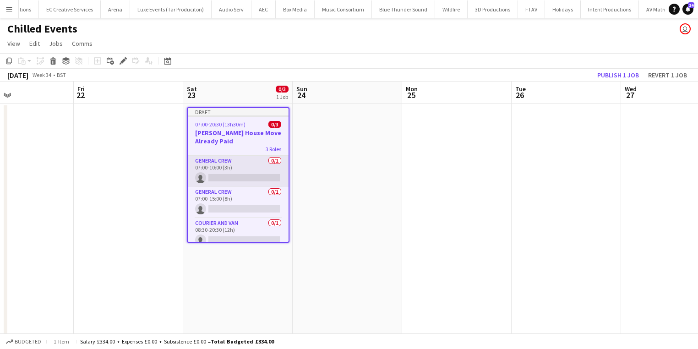
click at [206, 178] on app-card-role "General Crew 0/1 07:00-10:00 (3h) single-neutral-actions" at bounding box center [238, 171] width 101 height 31
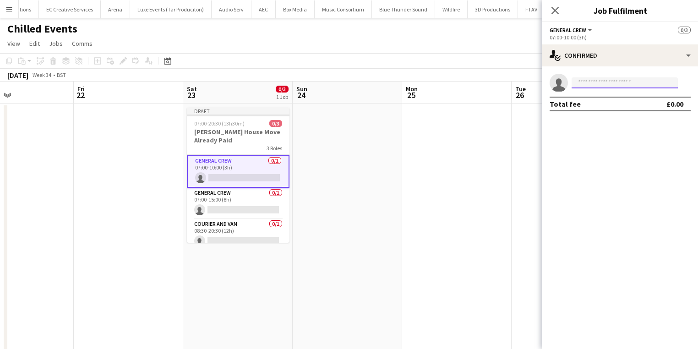
click at [585, 82] on input at bounding box center [625, 82] width 106 height 11
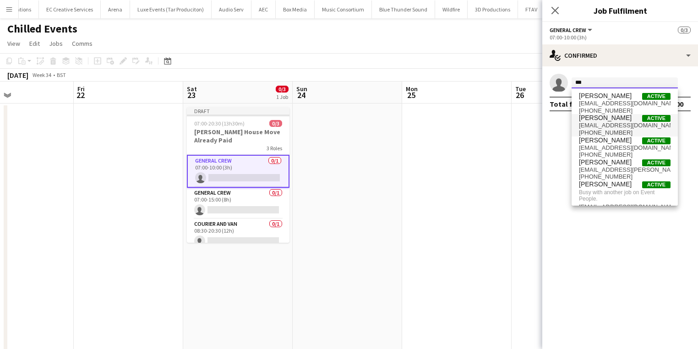
type input "***"
click at [586, 120] on span "Benn Dyer" at bounding box center [605, 118] width 53 height 8
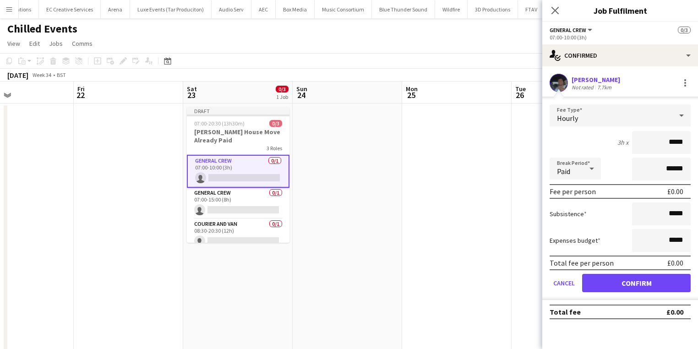
drag, startPoint x: 653, startPoint y: 145, endPoint x: 751, endPoint y: 146, distance: 98.5
click at [698, 146] on html "Menu Boards Boards Boards All jobs Status Workforce Workforce My Workforce Recr…" at bounding box center [349, 200] width 698 height 401
type input "***"
click at [637, 287] on button "Confirm" at bounding box center [636, 283] width 109 height 18
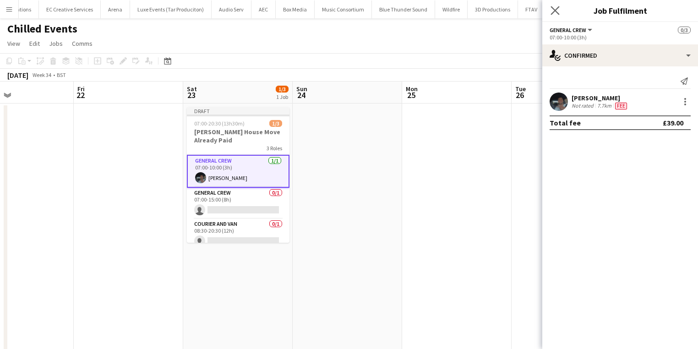
click at [557, 6] on icon "Close pop-in" at bounding box center [555, 10] width 9 height 9
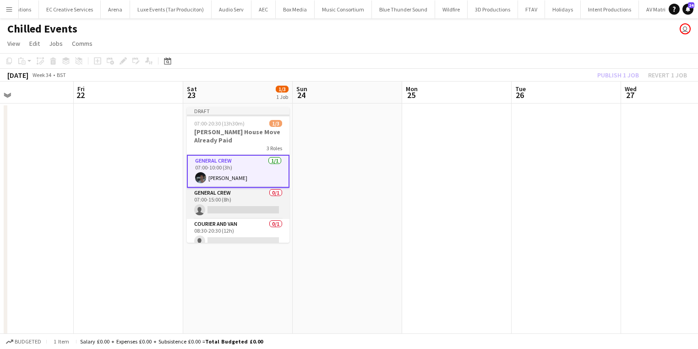
click at [244, 204] on app-card-role "General Crew 0/1 07:00-15:00 (8h) single-neutral-actions" at bounding box center [238, 203] width 103 height 31
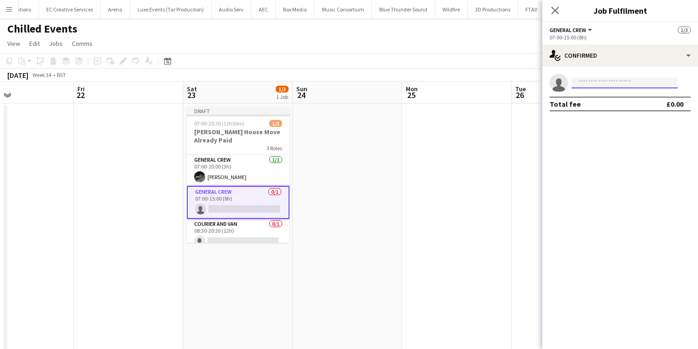
click at [579, 87] on input at bounding box center [625, 82] width 106 height 11
type input "****"
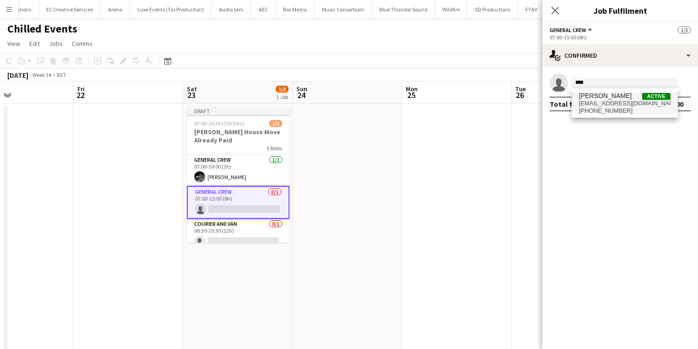
click at [588, 106] on span "ewanmiller09@gmail.com" at bounding box center [625, 103] width 92 height 7
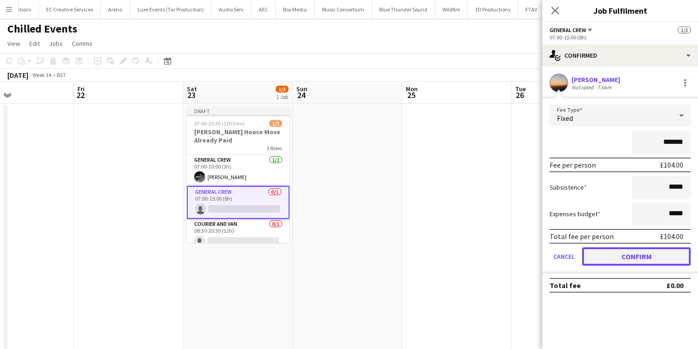
click at [622, 260] on button "Confirm" at bounding box center [636, 256] width 109 height 18
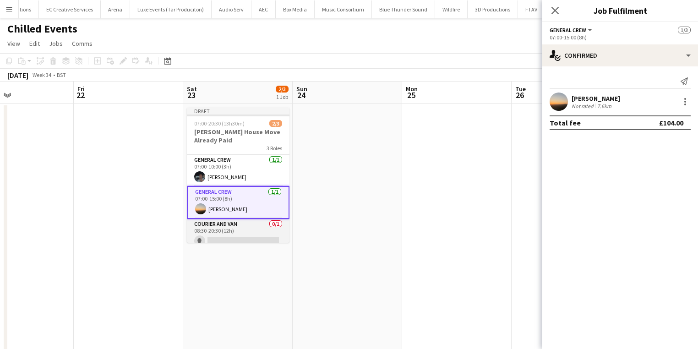
click at [218, 229] on app-card-role "Courier and Van 0/1 08:30-20:30 (12h) single-neutral-actions" at bounding box center [238, 234] width 103 height 31
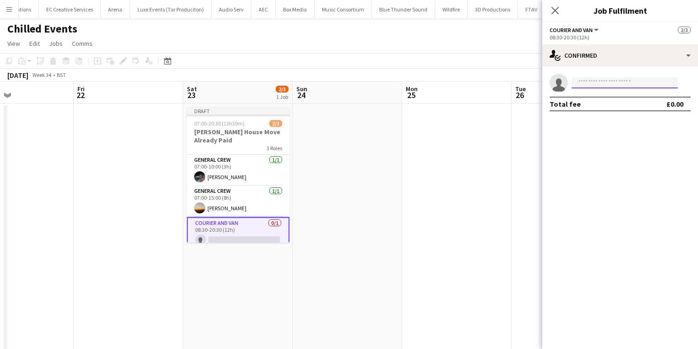
click at [645, 84] on input at bounding box center [625, 82] width 106 height 11
type input "****"
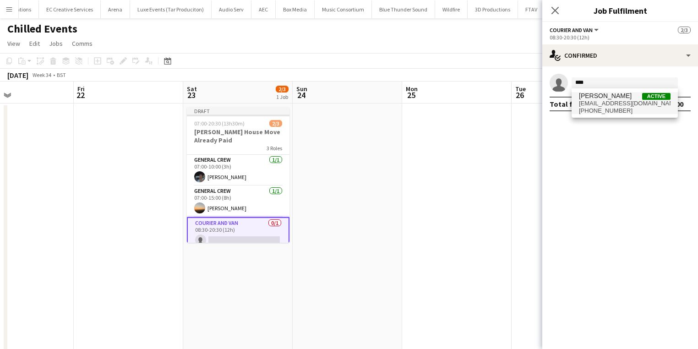
click at [623, 97] on span "Charlie Mason Active" at bounding box center [625, 96] width 92 height 8
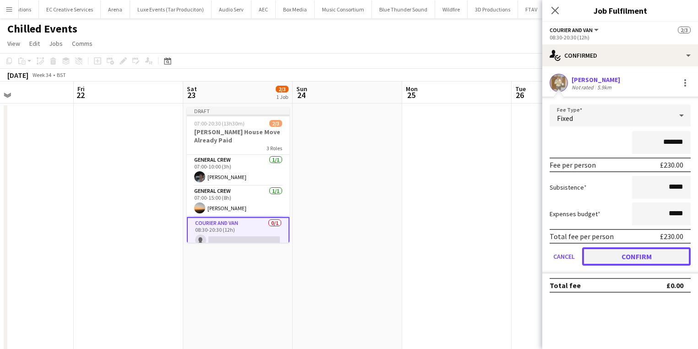
click at [623, 256] on button "Confirm" at bounding box center [636, 256] width 109 height 18
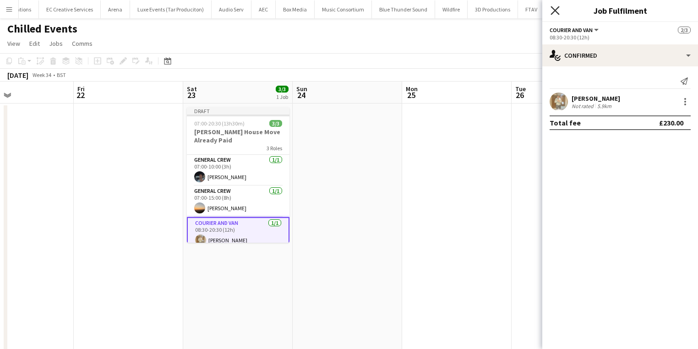
drag, startPoint x: 552, startPoint y: 8, endPoint x: 550, endPoint y: 29, distance: 21.6
click at [552, 9] on icon "Close pop-in" at bounding box center [555, 10] width 9 height 9
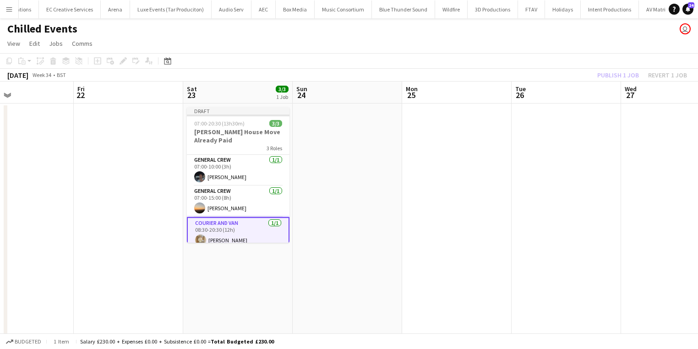
click at [625, 68] on app-toolbar "Copy Paste Paste Ctrl+V Paste with crew Ctrl+Shift+V Paste linked Job Delete Gr…" at bounding box center [349, 61] width 698 height 16
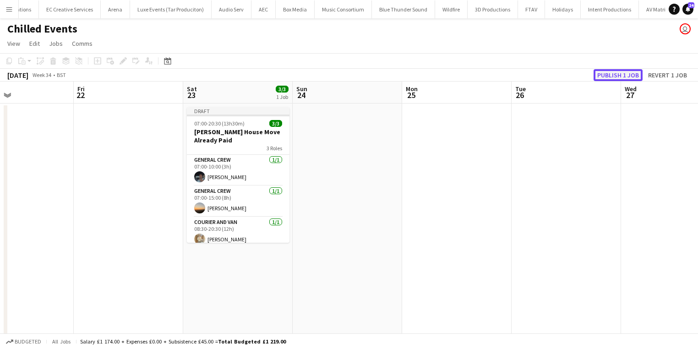
click at [621, 73] on button "Publish 1 job" at bounding box center [618, 75] width 49 height 12
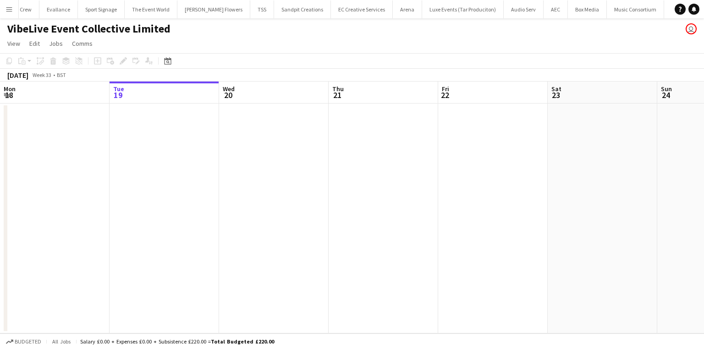
scroll to position [0, 219]
drag, startPoint x: 588, startPoint y: 178, endPoint x: 1128, endPoint y: 161, distance: 540.4
click at [703, 161] on html "Menu Boards Boards Boards All jobs Status Workforce Workforce My Workforce Recr…" at bounding box center [352, 174] width 704 height 349
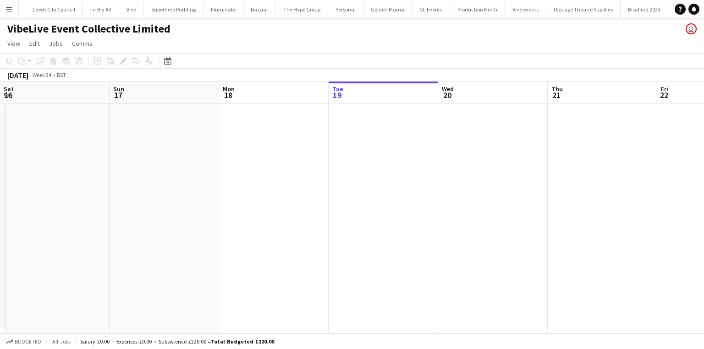
scroll to position [0, 3520]
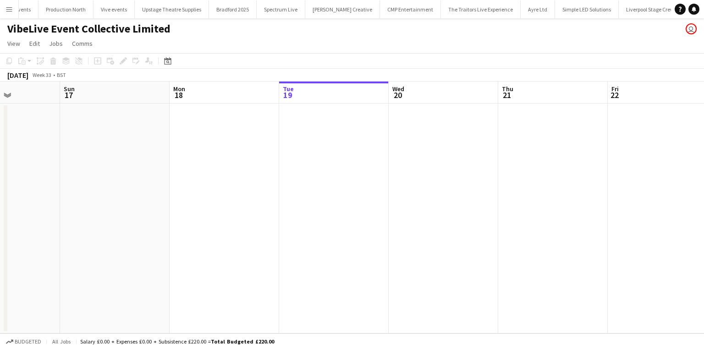
drag, startPoint x: 405, startPoint y: 185, endPoint x: 877, endPoint y: 196, distance: 472.0
click at [703, 196] on html "Menu Boards Boards Boards All jobs Status Workforce Workforce My Workforce Recr…" at bounding box center [352, 174] width 704 height 349
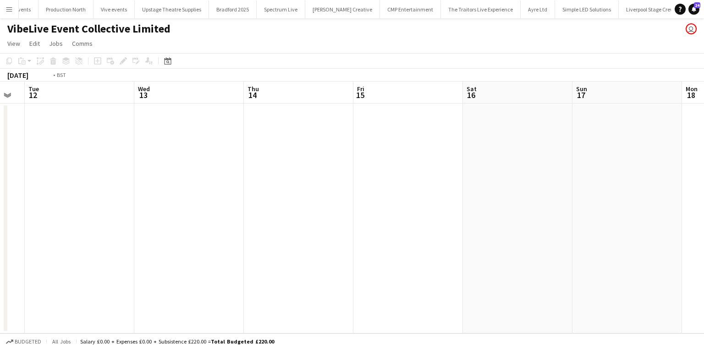
drag, startPoint x: 163, startPoint y: 230, endPoint x: 834, endPoint y: 225, distance: 670.7
click at [703, 225] on html "Menu Boards Boards Boards All jobs Status Workforce Workforce My Workforce Recr…" at bounding box center [352, 174] width 704 height 349
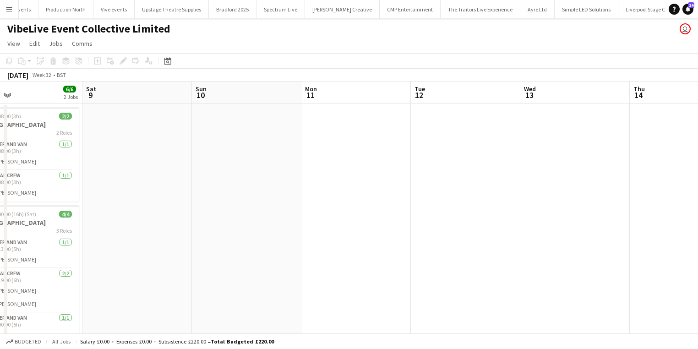
drag, startPoint x: 179, startPoint y: 266, endPoint x: 531, endPoint y: 258, distance: 352.8
click at [531, 258] on app-calendar-viewport "Wed 6 Thu 7 Fri 8 6/6 2 Jobs Sat 9 Sun 10 Mon 11 Tue 12 Wed 13 Thu 14 Fri 15 Sa…" at bounding box center [349, 221] width 698 height 279
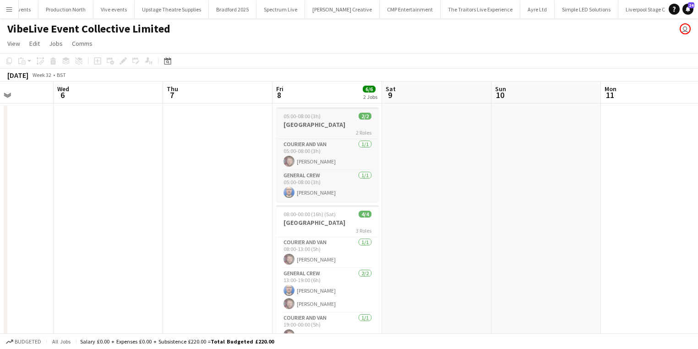
click at [295, 124] on h3 "Glasgow" at bounding box center [327, 124] width 103 height 8
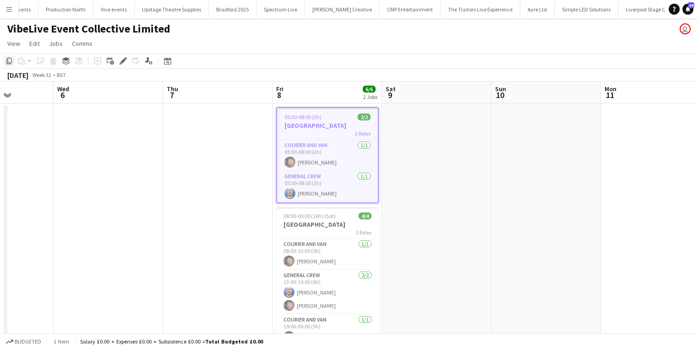
click at [9, 57] on icon "Copy" at bounding box center [8, 60] width 7 height 7
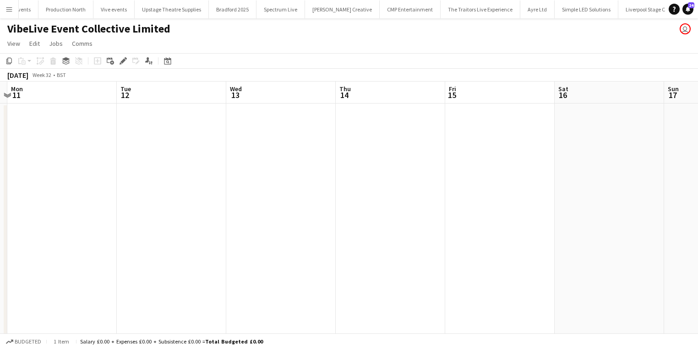
drag, startPoint x: 434, startPoint y: 164, endPoint x: 0, endPoint y: 181, distance: 434.6
click at [0, 181] on app-calendar-viewport "Fri 8 6/6 2 Jobs Sat 9 Sun 10 Mon 11 Tue 12 Wed 13 Thu 14 Fri 15 Sat 16 Sun 17 …" at bounding box center [349, 221] width 698 height 279
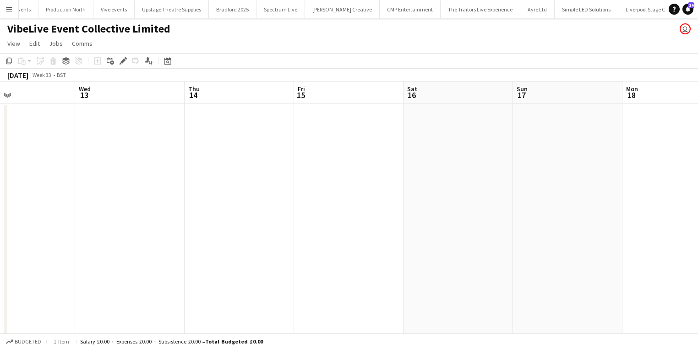
drag, startPoint x: 500, startPoint y: 172, endPoint x: 156, endPoint y: 173, distance: 344.5
click at [133, 178] on app-calendar-viewport "Sun 10 Mon 11 Tue 12 Wed 13 Thu 14 Fri 15 Sat 16 Sun 17 Mon 18 Tue 19 Wed 20 Th…" at bounding box center [349, 221] width 698 height 279
drag, startPoint x: 203, startPoint y: 177, endPoint x: 212, endPoint y: 175, distance: 8.4
click at [151, 178] on app-calendar-viewport "Wed 13 Thu 14 Fri 15 Sat 16 Sun 17 Mon 18 Tue 19 Wed 20 Thu 21 Fri 22 Sat 23 Su…" at bounding box center [349, 221] width 698 height 279
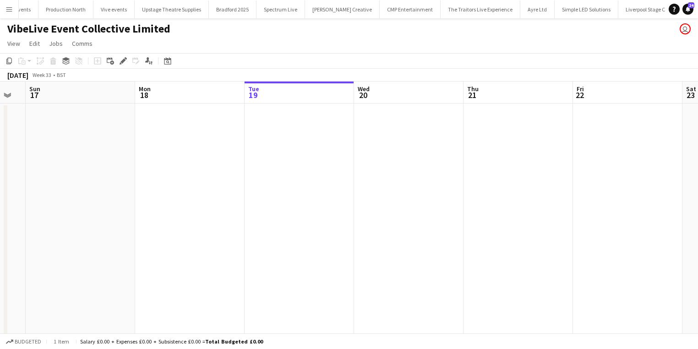
click at [372, 171] on app-date-cell at bounding box center [408, 232] width 109 height 257
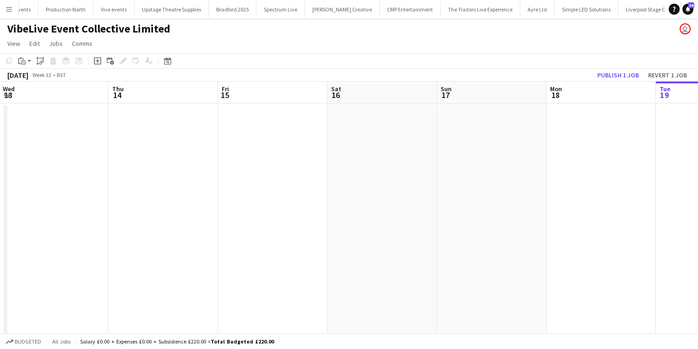
drag, startPoint x: 161, startPoint y: 186, endPoint x: 684, endPoint y: 170, distance: 522.5
click at [698, 164] on html "Menu Boards Boards Boards All jobs Status Workforce Workforce My Workforce Recr…" at bounding box center [349, 188] width 698 height 376
drag, startPoint x: 131, startPoint y: 196, endPoint x: 539, endPoint y: 166, distance: 408.8
click at [539, 166] on app-calendar-viewport "Fri 8 6/6 2 Jobs Sat 9 Sun 10 Mon 11 Tue 12 Wed 13 Thu 14 Fri 15 Sat 16 Sun 17 …" at bounding box center [349, 221] width 698 height 279
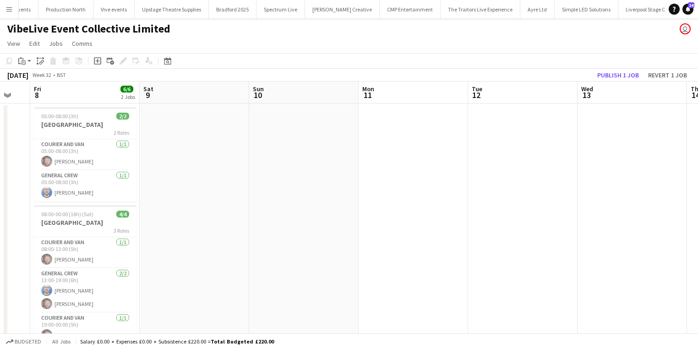
drag, startPoint x: 243, startPoint y: 201, endPoint x: 310, endPoint y: 196, distance: 67.0
click at [311, 196] on app-calendar-viewport "Wed 6 Thu 7 Fri 8 6/6 2 Jobs Sat 9 Sun 10 Mon 11 Tue 12 Wed 13 Thu 14 Fri 15 Sa…" at bounding box center [349, 221] width 698 height 279
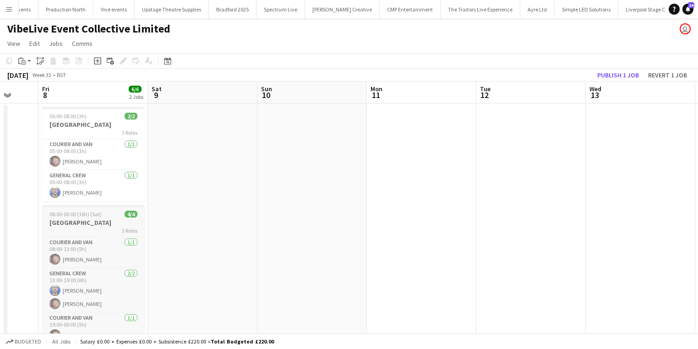
click at [71, 224] on h3 "Glasgow" at bounding box center [93, 223] width 103 height 8
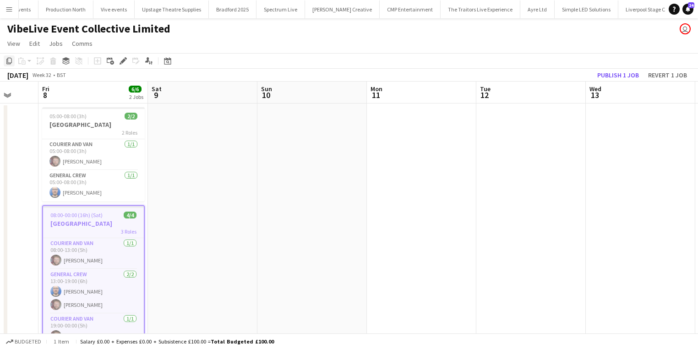
click at [5, 58] on icon "Copy" at bounding box center [8, 60] width 7 height 7
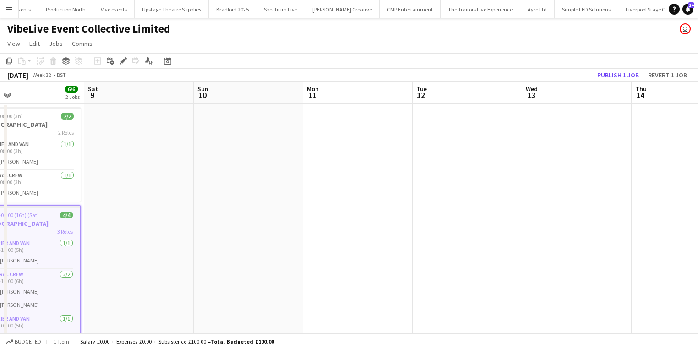
drag, startPoint x: 316, startPoint y: 216, endPoint x: 28, endPoint y: 216, distance: 287.7
click at [28, 216] on app-calendar-viewport "Tue 5 Wed 6 Thu 7 Fri 8 6/6 2 Jobs Sat 9 Sun 10 Mon 11 Tue 12 Wed 13 Thu 14 Fri…" at bounding box center [349, 221] width 698 height 279
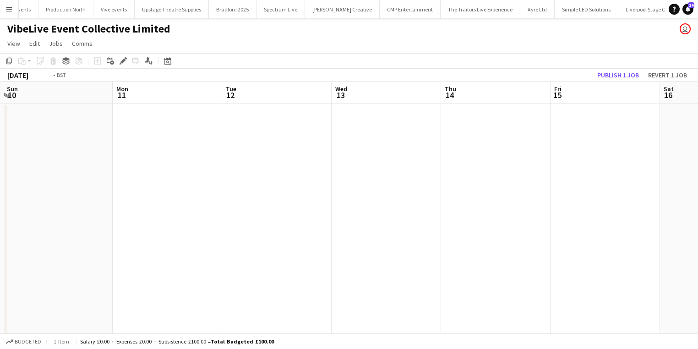
drag, startPoint x: 471, startPoint y: 227, endPoint x: 258, endPoint y: 230, distance: 213.0
click at [258, 230] on app-calendar-viewport "Thu 7 Fri 8 6/6 2 Jobs Sat 9 Sun 10 Mon 11 Tue 12 Wed 13 Thu 14 Fri 15 Sat 16 S…" at bounding box center [349, 221] width 698 height 279
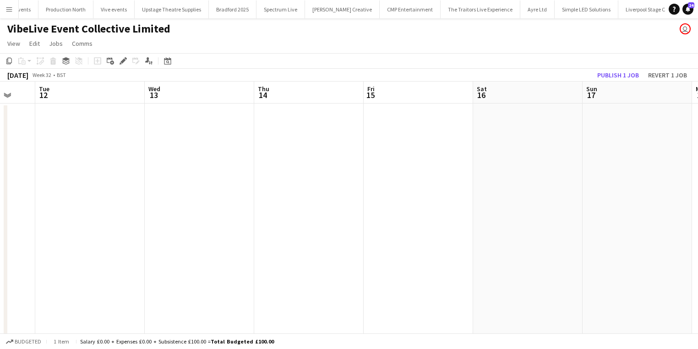
drag, startPoint x: 344, startPoint y: 227, endPoint x: 265, endPoint y: 228, distance: 79.3
click at [273, 228] on app-calendar-viewport "Sat 9 Sun 10 Mon 11 Tue 12 Wed 13 Thu 14 Fri 15 Sat 16 Sun 17 Mon 18 Tue 19 Wed…" at bounding box center [349, 221] width 698 height 279
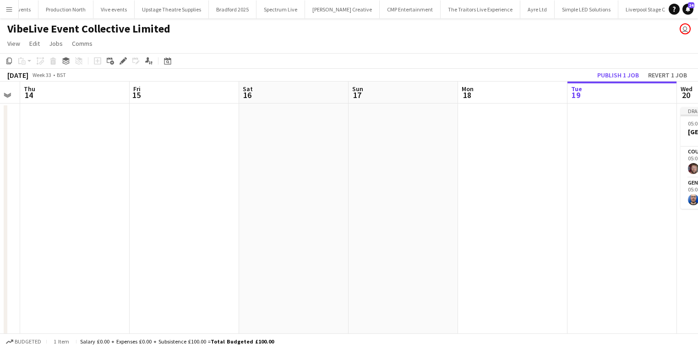
scroll to position [0, 293]
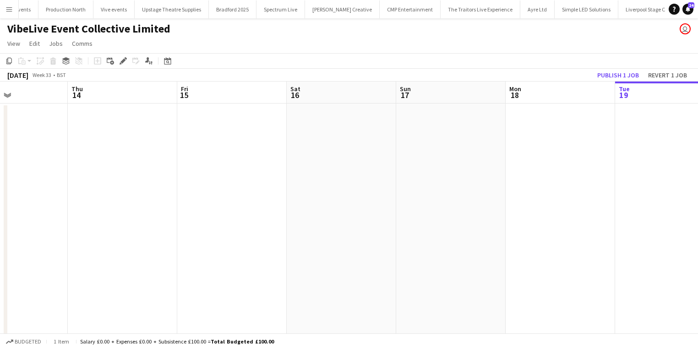
drag, startPoint x: 394, startPoint y: 226, endPoint x: 226, endPoint y: 236, distance: 167.5
click at [226, 236] on app-calendar-viewport "Mon 11 Tue 12 Wed 13 Thu 14 Fri 15 Sat 16 Sun 17 Mon 18 Tue 19 Wed 20 2/2 1 Job…" at bounding box center [349, 221] width 698 height 279
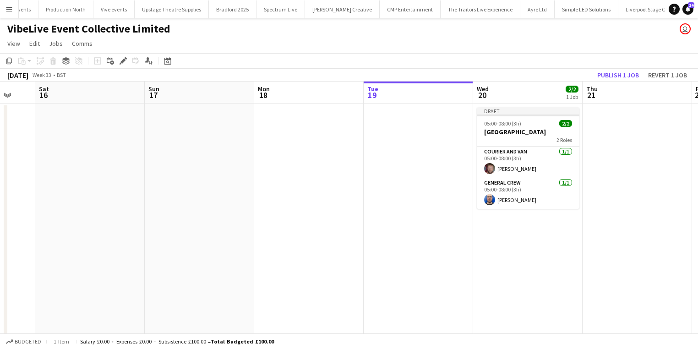
click at [537, 252] on app-date-cell "Draft 05:00-08:00 (3h) 2/2 Glasgow 2 Roles Courier and Van 1/1 05:00-08:00 (3h)…" at bounding box center [527, 232] width 109 height 257
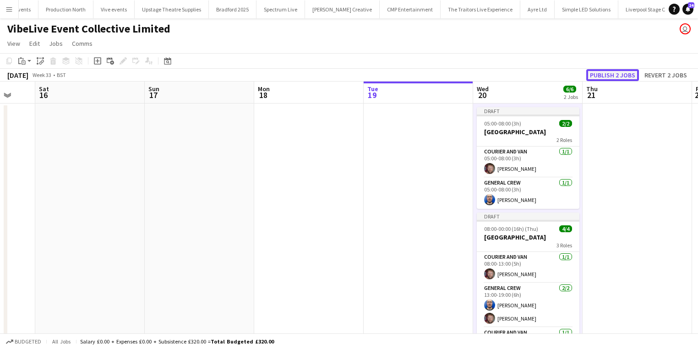
click at [625, 71] on button "Publish 2 jobs" at bounding box center [612, 75] width 53 height 12
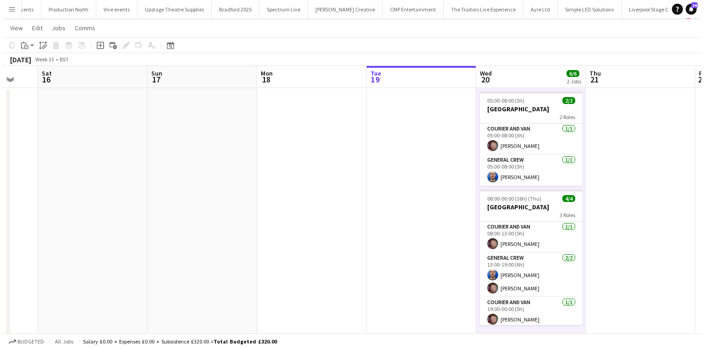
scroll to position [0, 0]
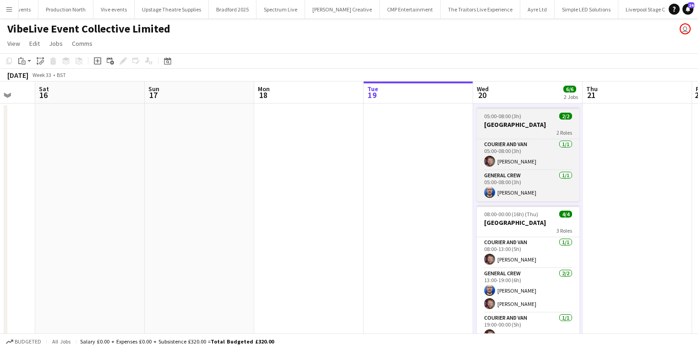
click at [498, 129] on div "2 Roles" at bounding box center [528, 132] width 103 height 7
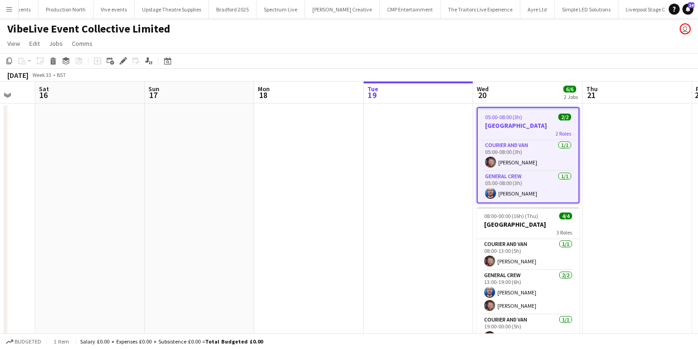
click at [117, 60] on div "Add job Add linked Job Edit Edit linked Job Applicants" at bounding box center [119, 60] width 70 height 11
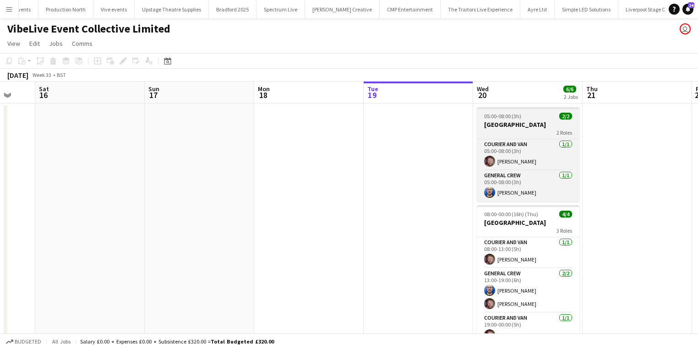
click at [500, 121] on h3 "Glasgow" at bounding box center [528, 124] width 103 height 8
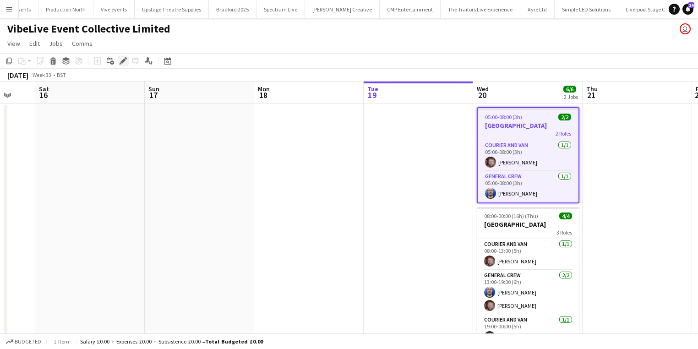
click at [126, 63] on icon "Edit" at bounding box center [123, 60] width 7 height 7
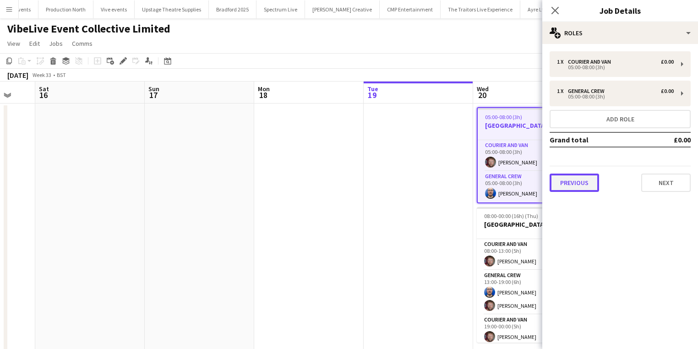
click at [588, 184] on button "Previous" at bounding box center [574, 183] width 49 height 18
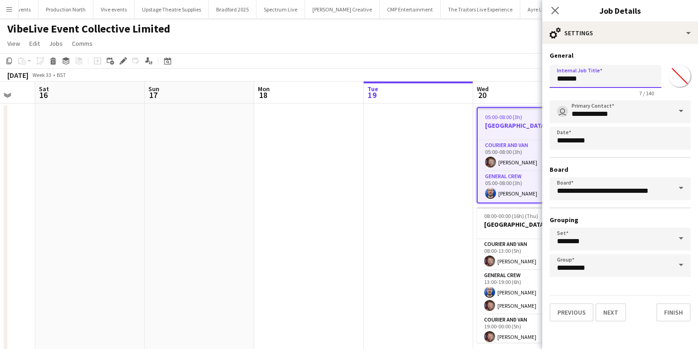
click at [604, 79] on input "*******" at bounding box center [606, 76] width 112 height 23
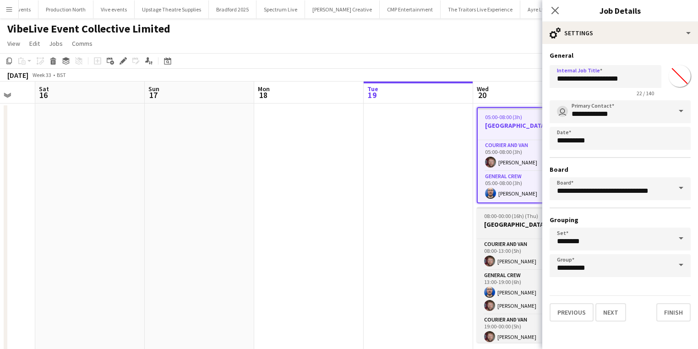
click at [519, 227] on h3 "Glasgow" at bounding box center [528, 224] width 103 height 8
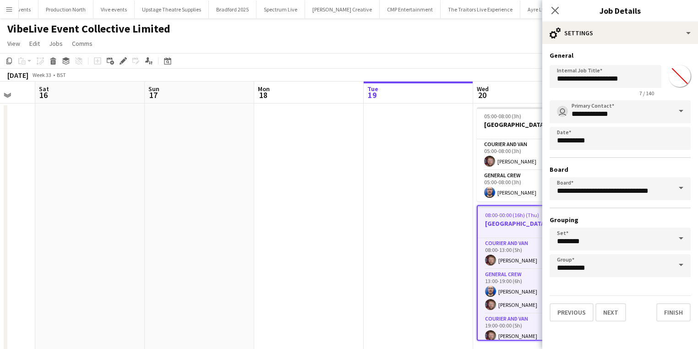
type input "*******"
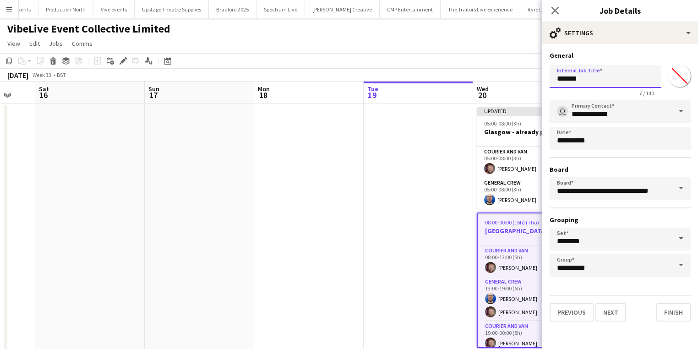
click at [612, 82] on input "*******" at bounding box center [606, 76] width 112 height 23
type input "**********"
click at [558, 11] on icon "Close pop-in" at bounding box center [555, 10] width 9 height 9
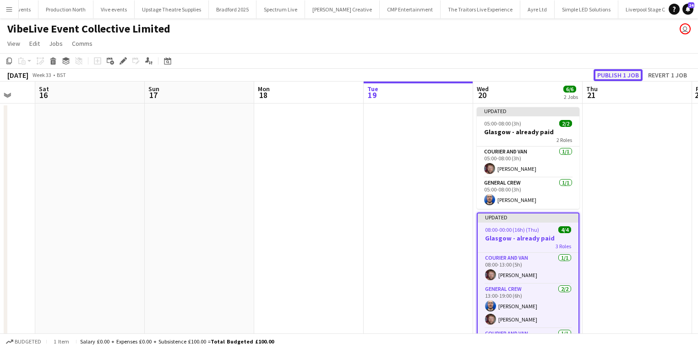
click at [598, 73] on button "Publish 1 job" at bounding box center [618, 75] width 49 height 12
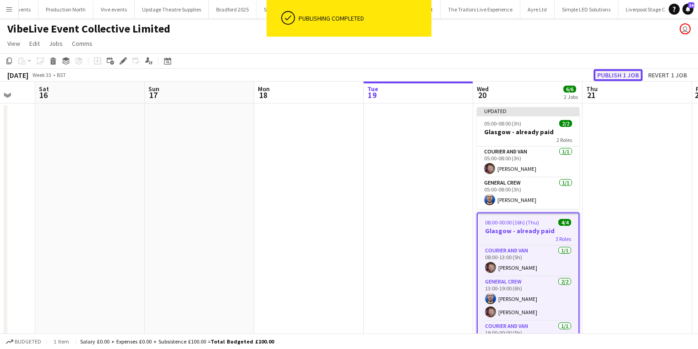
click at [618, 71] on button "Publish 1 job" at bounding box center [618, 75] width 49 height 12
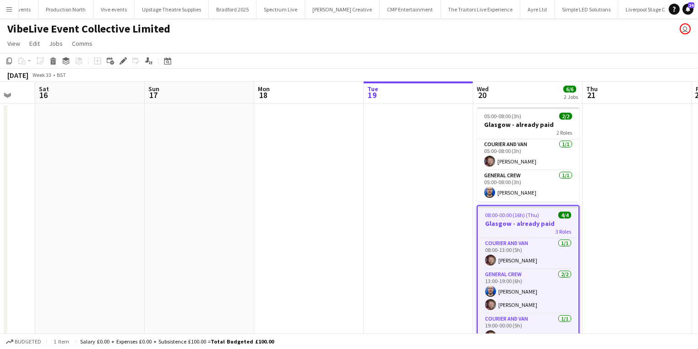
click at [0, 11] on button "Menu" at bounding box center [9, 9] width 18 height 18
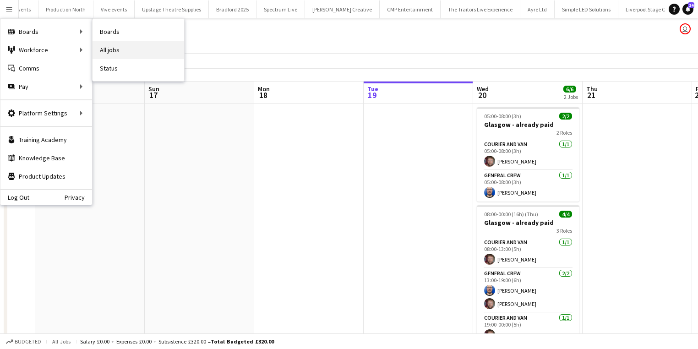
click at [119, 57] on link "All jobs" at bounding box center [139, 50] width 92 height 18
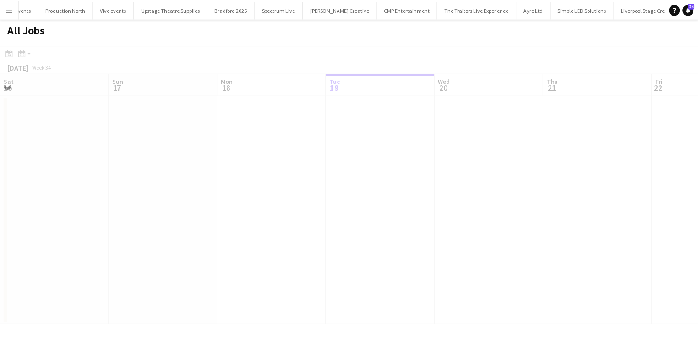
scroll to position [0, 219]
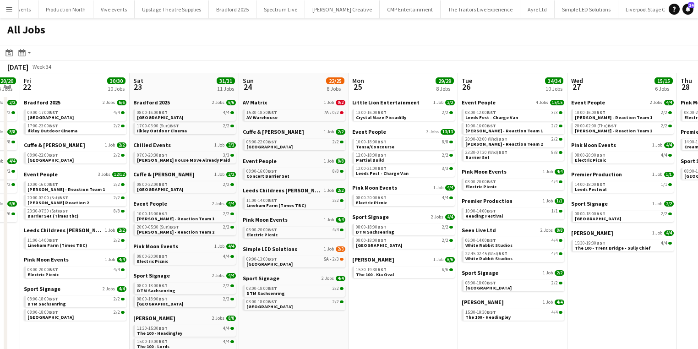
click at [62, 280] on app-all-jobs "All Jobs Date picker AUG 2025 AUG 2025 Monday M Tuesday T Wednesday W Thursday …" at bounding box center [349, 194] width 698 height 352
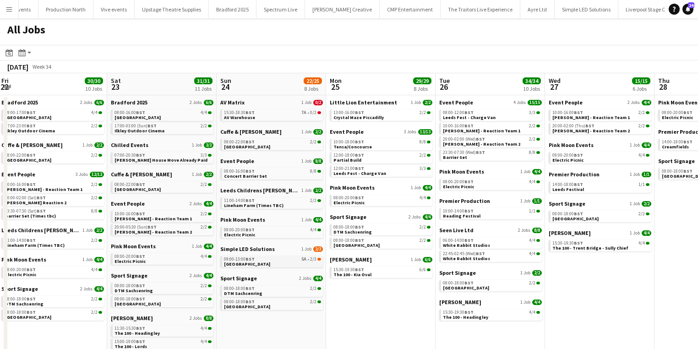
click at [291, 262] on link "09:00-13:00 BST 5A • 2/3 York Racecourse" at bounding box center [272, 261] width 97 height 11
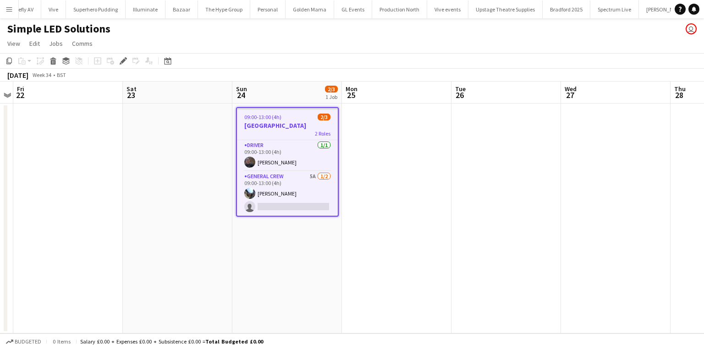
scroll to position [0, 3323]
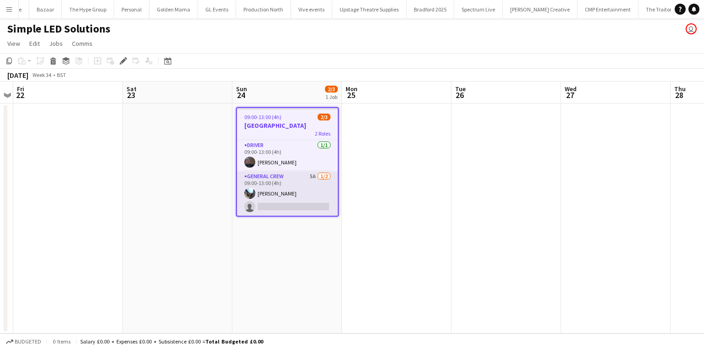
click at [305, 200] on app-card-role "General Crew 5A [DATE] 09:00-13:00 (4h) [PERSON_NAME] single-neutral-actions" at bounding box center [287, 193] width 101 height 44
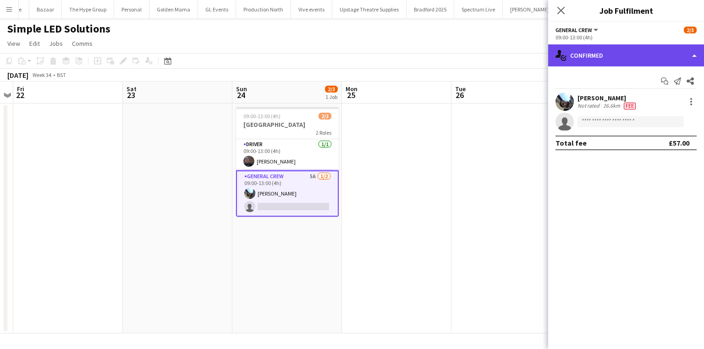
click at [640, 47] on div "single-neutral-actions-check-2 Confirmed" at bounding box center [626, 55] width 156 height 22
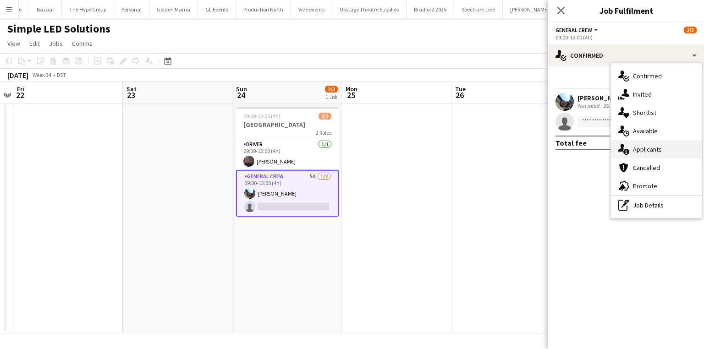
click at [635, 152] on div "single-neutral-actions-information Applicants" at bounding box center [656, 149] width 91 height 18
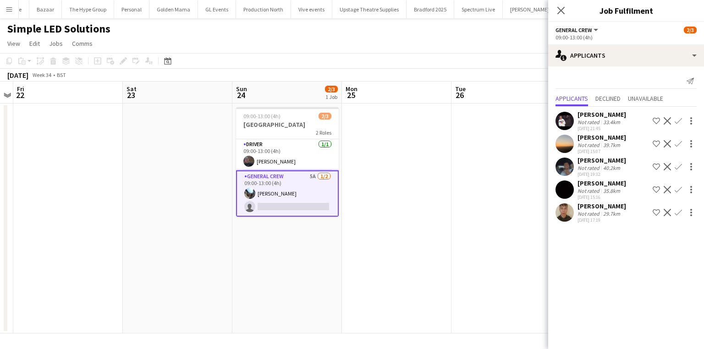
click at [676, 187] on app-icon "Confirm" at bounding box center [677, 189] width 7 height 7
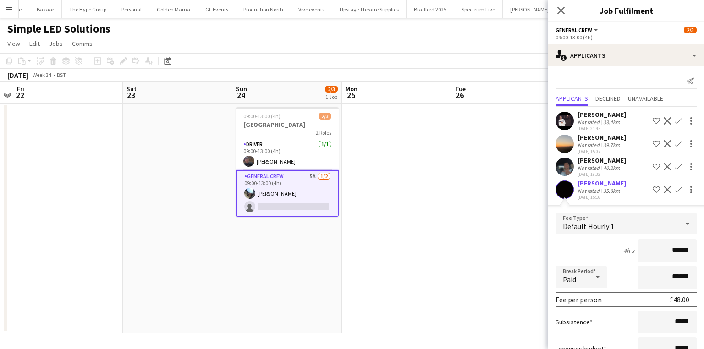
drag, startPoint x: 651, startPoint y: 251, endPoint x: 759, endPoint y: 251, distance: 107.7
click at [703, 251] on html "Menu Boards Boards Boards All jobs Status Workforce Workforce My Workforce Recr…" at bounding box center [352, 174] width 704 height 349
type input "***"
click at [579, 256] on div "4h x ***" at bounding box center [625, 250] width 141 height 23
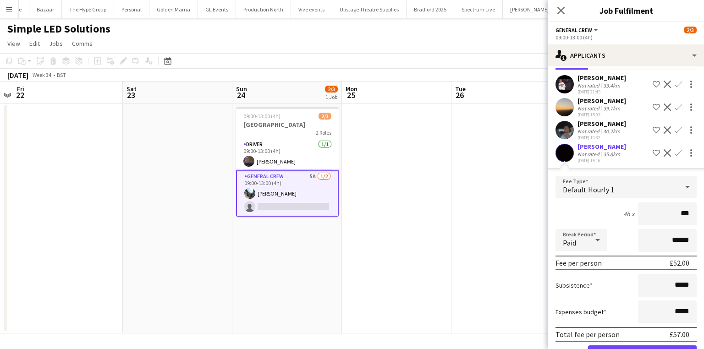
scroll to position [73, 0]
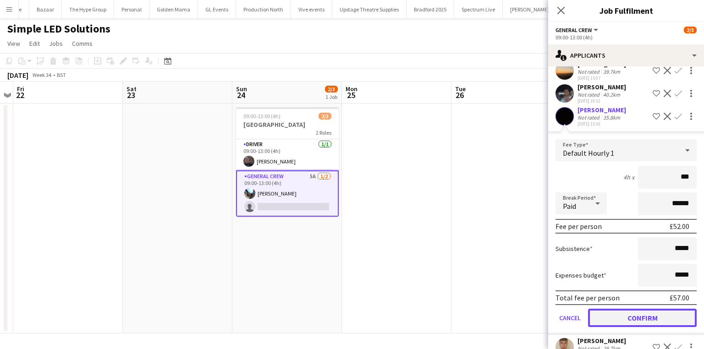
click at [636, 316] on button "Confirm" at bounding box center [642, 318] width 109 height 18
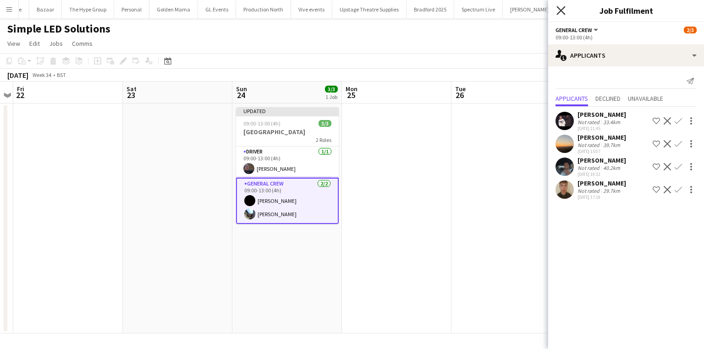
click at [558, 11] on icon "Close pop-in" at bounding box center [560, 10] width 9 height 9
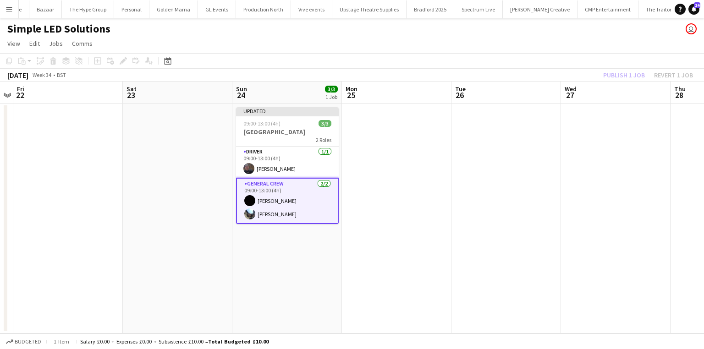
click at [621, 73] on div "Publish 1 job Revert 1 job" at bounding box center [648, 75] width 112 height 12
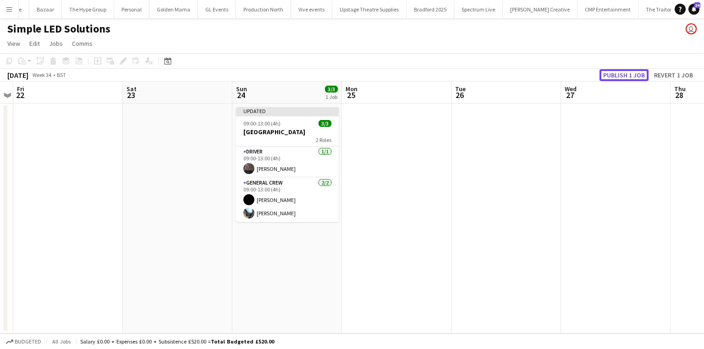
click at [621, 73] on button "Publish 1 job" at bounding box center [623, 75] width 49 height 12
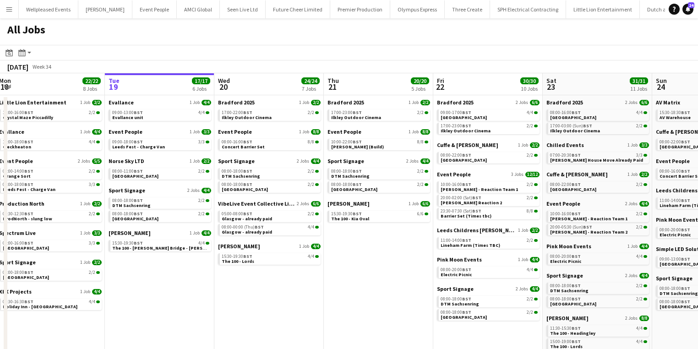
drag, startPoint x: 345, startPoint y: 247, endPoint x: 122, endPoint y: 246, distance: 223.6
click at [122, 246] on app-calendar-viewport "Sat 16 24/24 6 Jobs Sun 17 7/7 3 Jobs Mon 18 22/22 8 Jobs Tue 19 17/17 6 Jobs W…" at bounding box center [349, 221] width 698 height 297
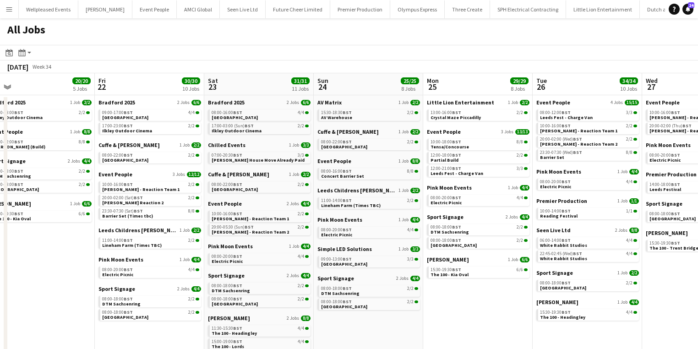
drag, startPoint x: 525, startPoint y: 318, endPoint x: 405, endPoint y: 318, distance: 120.5
click at [405, 318] on app-calendar-viewport "Mon 18 22/22 8 Jobs Tue 19 17/17 6 Jobs Wed 20 24/24 7 Jobs Thu 21 20/20 5 Jobs…" at bounding box center [349, 221] width 698 height 297
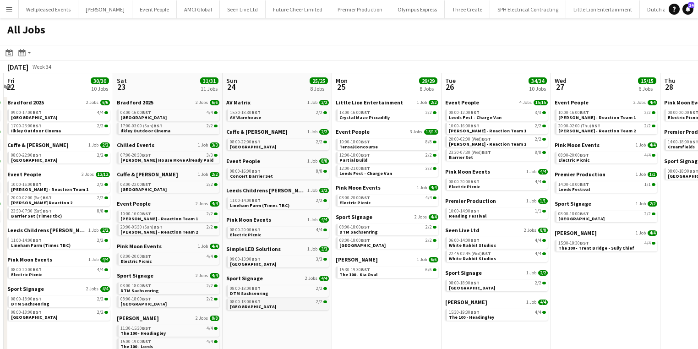
drag, startPoint x: 405, startPoint y: 318, endPoint x: 320, endPoint y: 303, distance: 86.5
click at [308, 317] on app-calendar-viewport "Tue 19 17/17 6 Jobs Wed 20 24/24 7 Jobs Thu 21 20/20 5 Jobs Fri 22 30/30 10 Job…" at bounding box center [349, 221] width 698 height 297
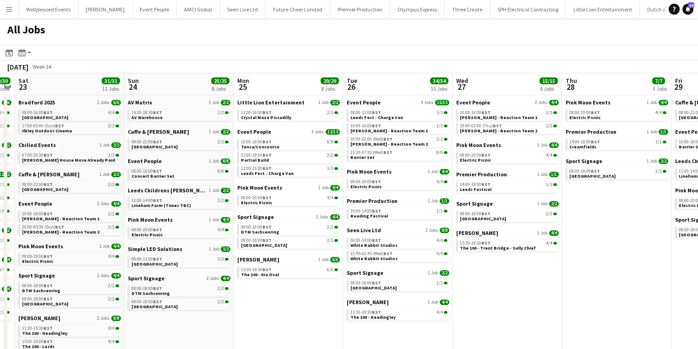
scroll to position [0, 221]
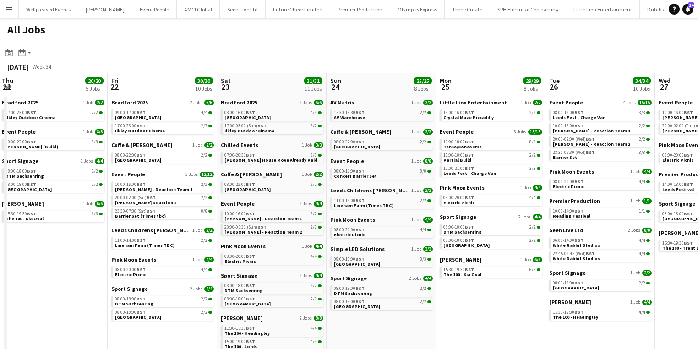
click at [225, 297] on app-all-jobs "All Jobs Date picker AUG 2025 AUG 2025 Monday M Tuesday T Wednesday W Thursday …" at bounding box center [349, 194] width 698 height 352
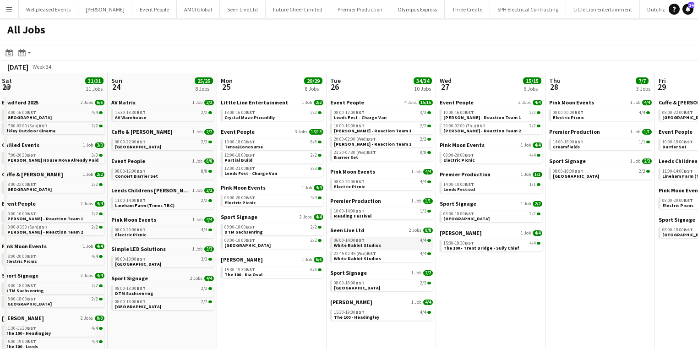
click at [351, 244] on span "White Rabbit Studios" at bounding box center [357, 245] width 47 height 6
click at [12, 15] on button "Menu" at bounding box center [9, 9] width 18 height 18
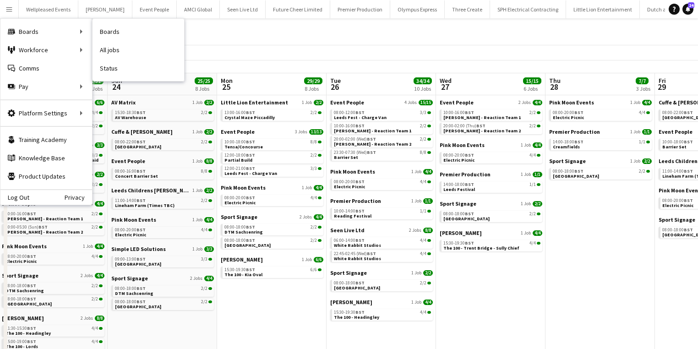
click at [92, 31] on div "Boards All jobs Status" at bounding box center [138, 49] width 93 height 63
click at [273, 42] on div "All Jobs" at bounding box center [349, 31] width 698 height 27
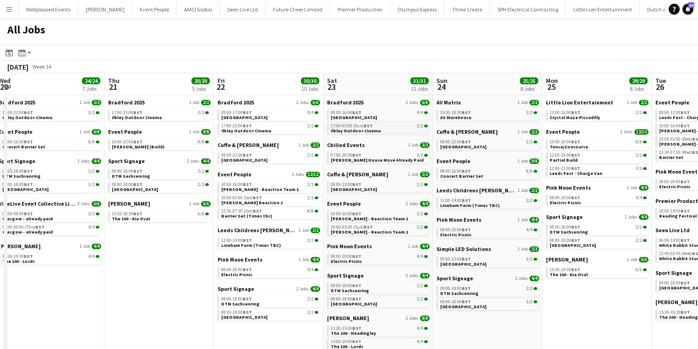
drag, startPoint x: 87, startPoint y: 130, endPoint x: 416, endPoint y: 129, distance: 328.0
click at [408, 126] on app-calendar-viewport "Mon 18 22/22 8 Jobs Tue 19 17/17 6 Jobs Wed 20 24/24 7 Jobs Thu 21 20/20 5 Jobs…" at bounding box center [349, 221] width 698 height 297
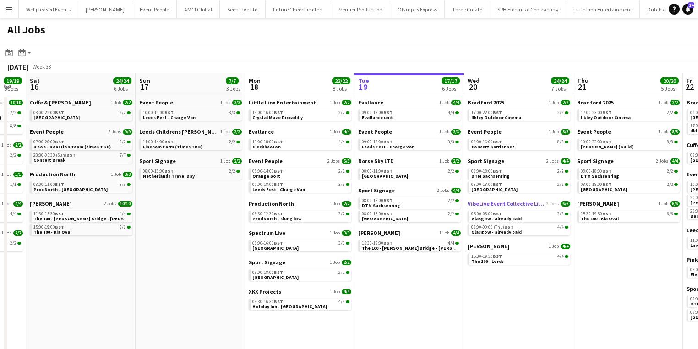
drag, startPoint x: 543, startPoint y: 211, endPoint x: 640, endPoint y: 205, distance: 96.8
click at [657, 201] on app-calendar-viewport "Thu 14 23/24 6 Jobs Fri 15 19/19 6 Jobs Sat 16 24/24 6 Jobs Sun 17 7/7 3 Jobs M…" at bounding box center [349, 221] width 698 height 297
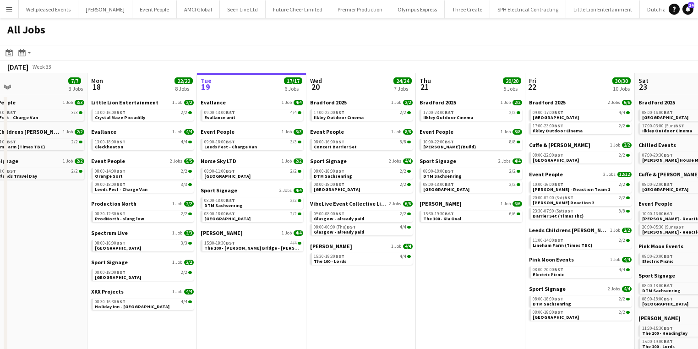
drag, startPoint x: 471, startPoint y: 190, endPoint x: 323, endPoint y: 194, distance: 148.5
click at [323, 197] on app-calendar-viewport "Fri 15 19/19 6 Jobs Sat 16 24/24 6 Jobs Sun 17 7/7 3 Jobs Mon 18 22/22 8 Jobs T…" at bounding box center [349, 221] width 698 height 297
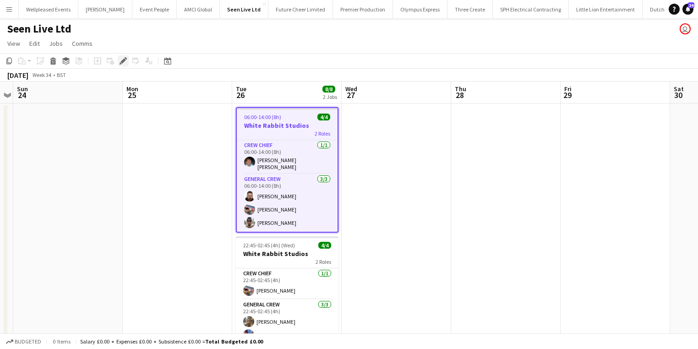
click at [119, 60] on div "Edit" at bounding box center [123, 60] width 11 height 11
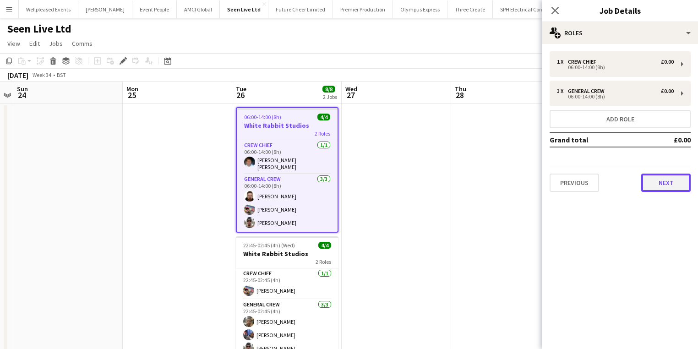
click at [682, 177] on button "Next" at bounding box center [665, 183] width 49 height 18
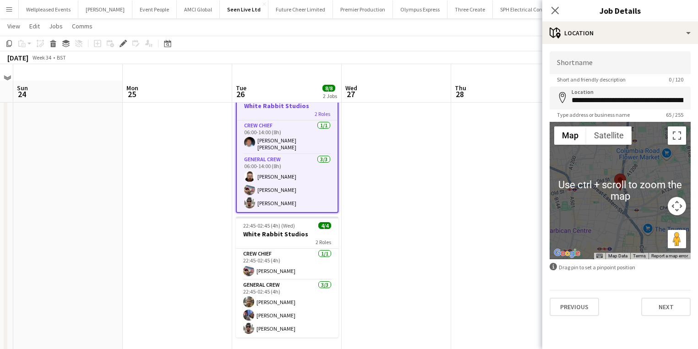
scroll to position [37, 0]
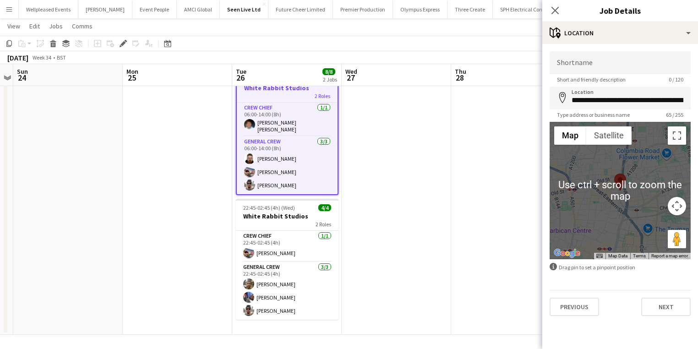
click at [632, 203] on div at bounding box center [620, 190] width 141 height 137
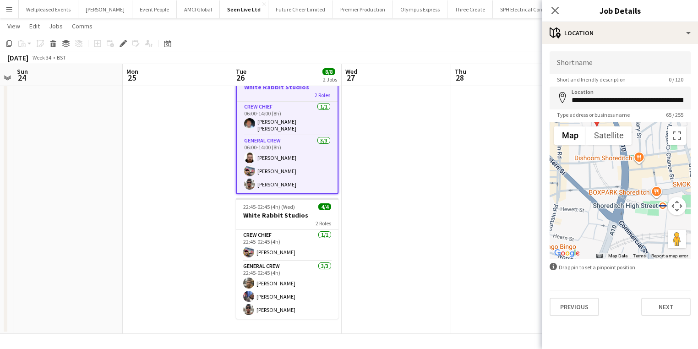
drag, startPoint x: 632, startPoint y: 202, endPoint x: 629, endPoint y: 232, distance: 29.5
click at [629, 232] on div at bounding box center [620, 190] width 141 height 137
click at [288, 123] on app-card-role "Crew Chief [DATE] 06:00-14:00 (8h) [PERSON_NAME] [PERSON_NAME]" at bounding box center [287, 119] width 101 height 34
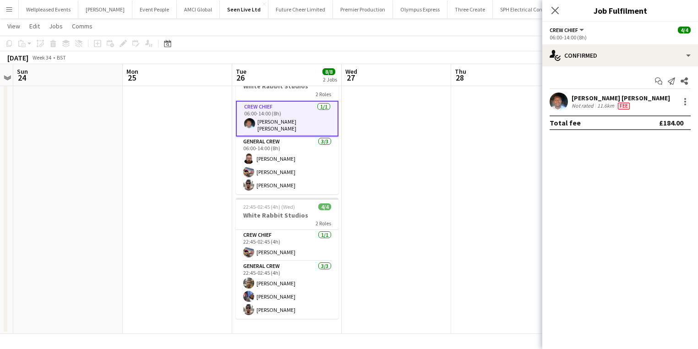
click at [574, 95] on div "[PERSON_NAME] [PERSON_NAME]" at bounding box center [621, 98] width 98 height 8
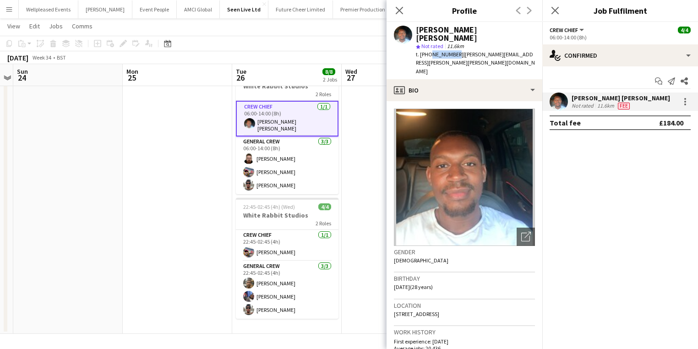
drag, startPoint x: 454, startPoint y: 46, endPoint x: 427, endPoint y: 46, distance: 27.0
click at [427, 51] on span "t. [PHONE_NUMBER]" at bounding box center [440, 54] width 48 height 7
click at [427, 51] on span "| [PERSON_NAME][EMAIL_ADDRESS][PERSON_NAME][PERSON_NAME][DOMAIN_NAME]" at bounding box center [475, 62] width 119 height 23
drag, startPoint x: 456, startPoint y: 48, endPoint x: 423, endPoint y: 46, distance: 33.0
click at [423, 50] on div "t. [PHONE_NUMBER] | [PERSON_NAME][EMAIL_ADDRESS][PERSON_NAME][PERSON_NAME][DOMA…" at bounding box center [475, 62] width 119 height 25
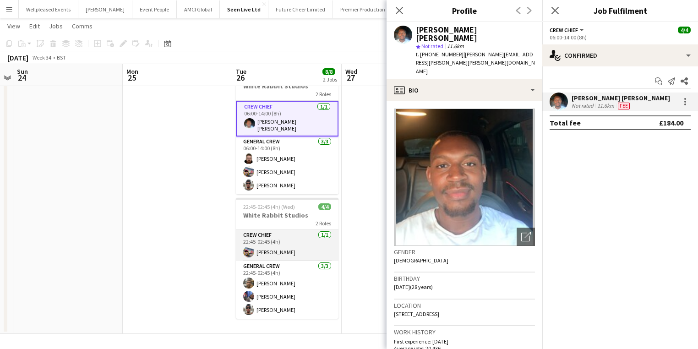
click at [276, 241] on app-card-role "Crew Chief [DATE] 22:45-02:45 (4h) [PERSON_NAME]" at bounding box center [287, 245] width 103 height 31
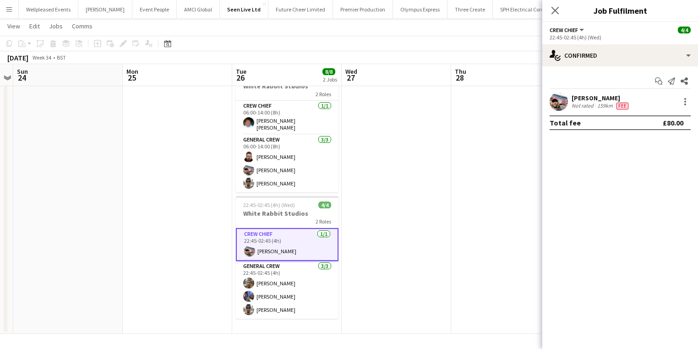
click at [594, 101] on div "[PERSON_NAME]" at bounding box center [601, 98] width 59 height 8
